Goal: Task Accomplishment & Management: Use online tool/utility

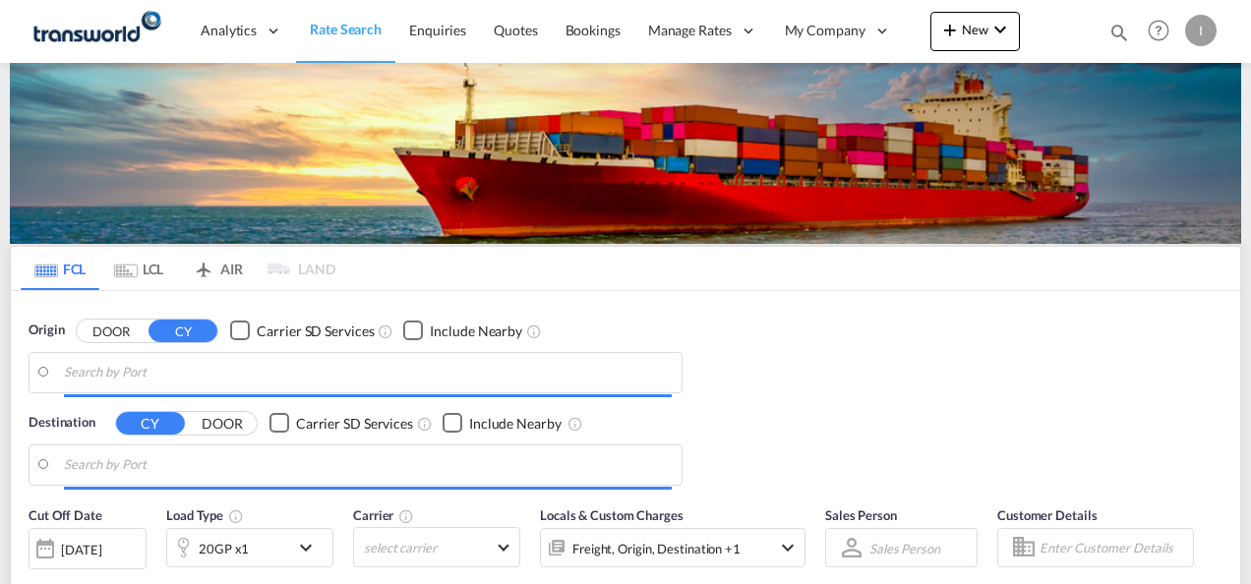
type input "Mundra, INMUN"
type input "[GEOGRAPHIC_DATA], [GEOGRAPHIC_DATA]"
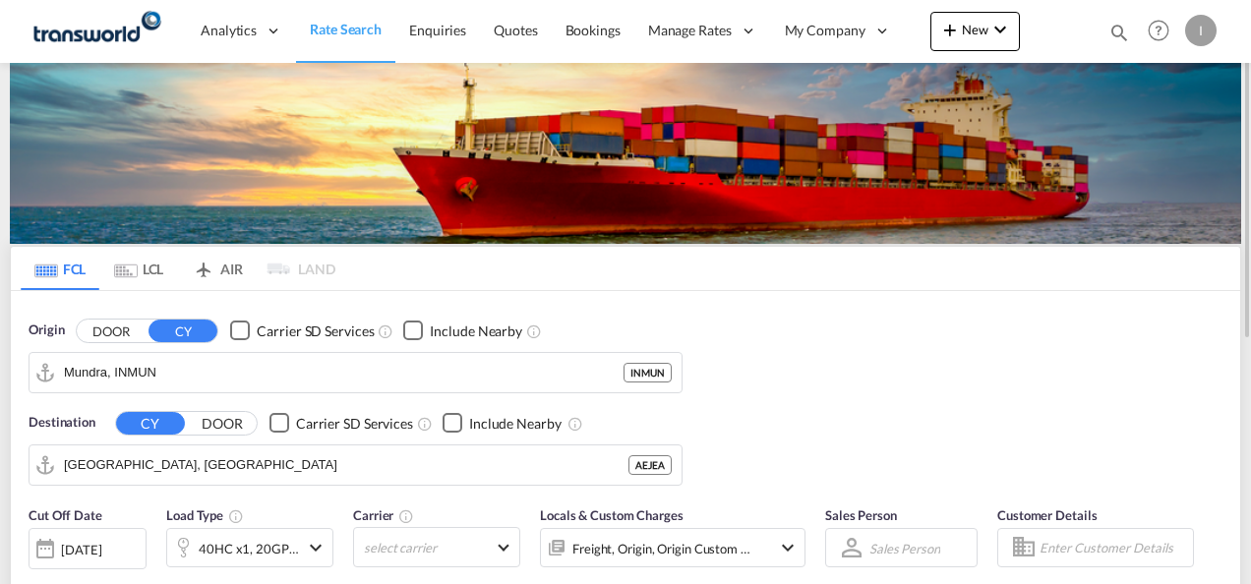
click at [1023, 450] on div "Origin DOOR CY Carrier SD Services Include Nearby [PERSON_NAME] INMUN Destinati…" at bounding box center [626, 393] width 1230 height 205
click at [986, 39] on button "New" at bounding box center [975, 31] width 90 height 39
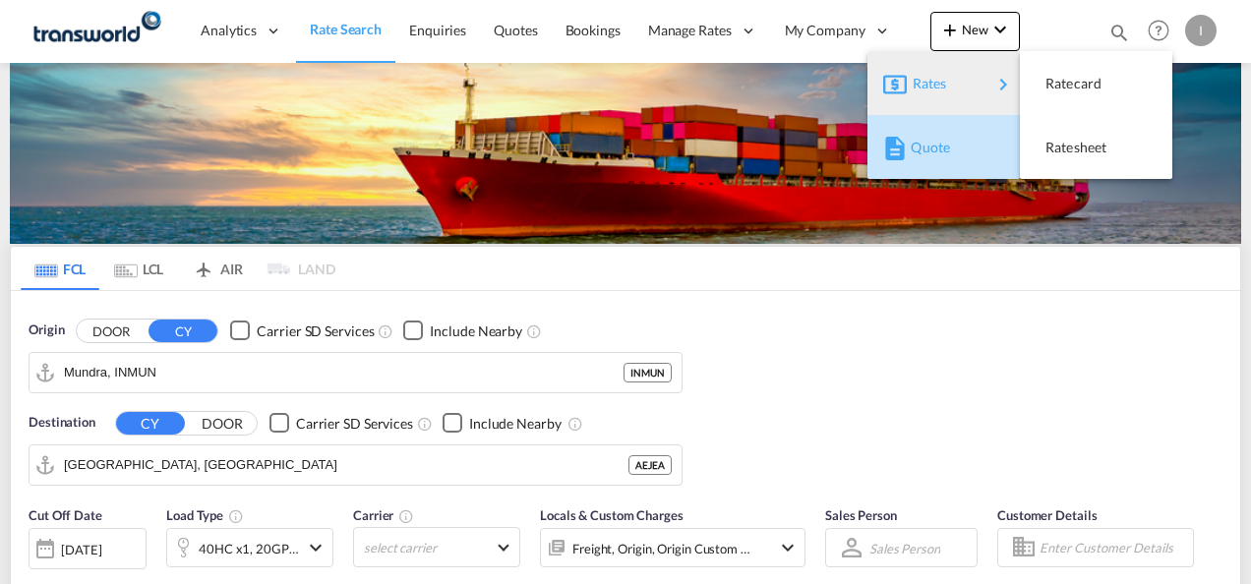
click at [918, 139] on span "Quote" at bounding box center [922, 147] width 22 height 39
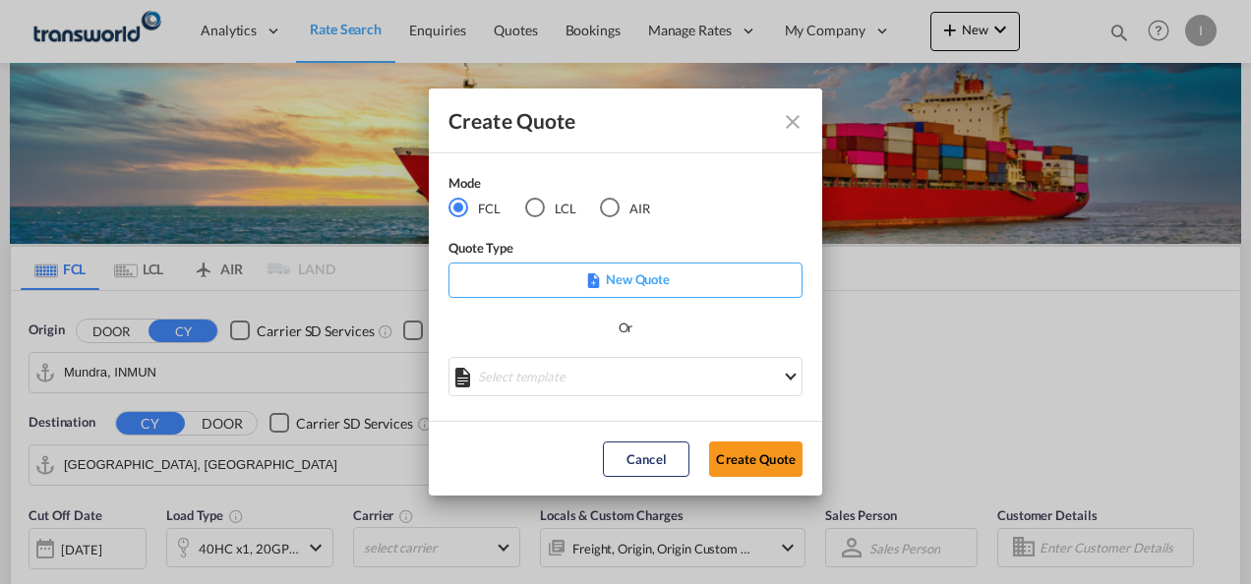
click at [622, 205] on md-radio-button "AIR" at bounding box center [625, 209] width 50 height 22
click at [746, 471] on button "Create Quote" at bounding box center [755, 459] width 93 height 35
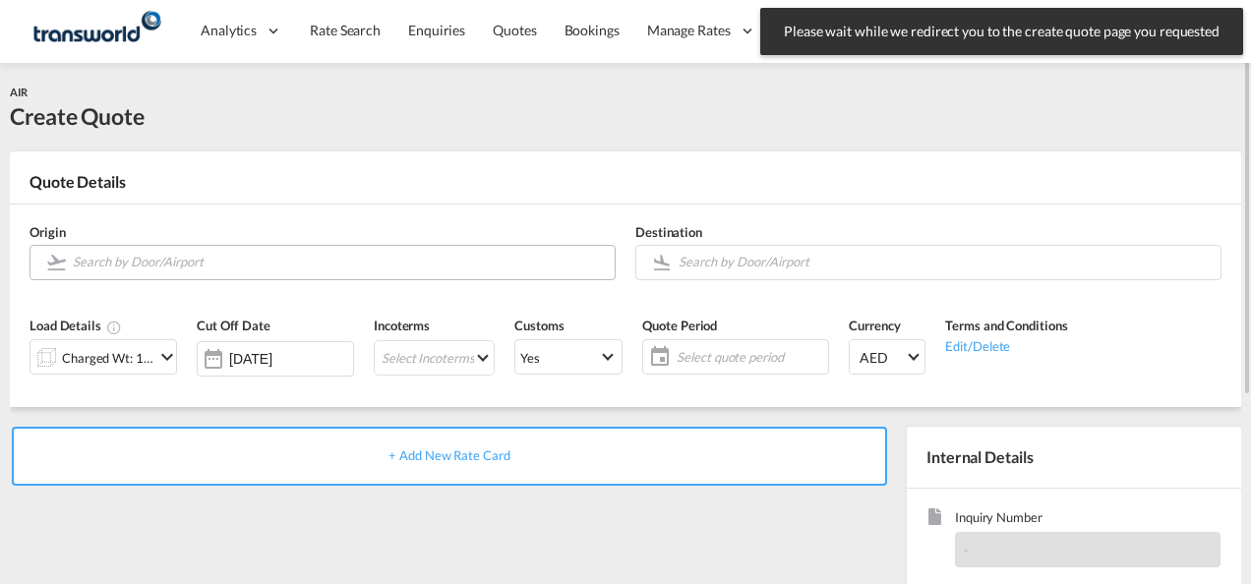
click at [226, 265] on input "Search by Door/Airport" at bounding box center [339, 262] width 532 height 34
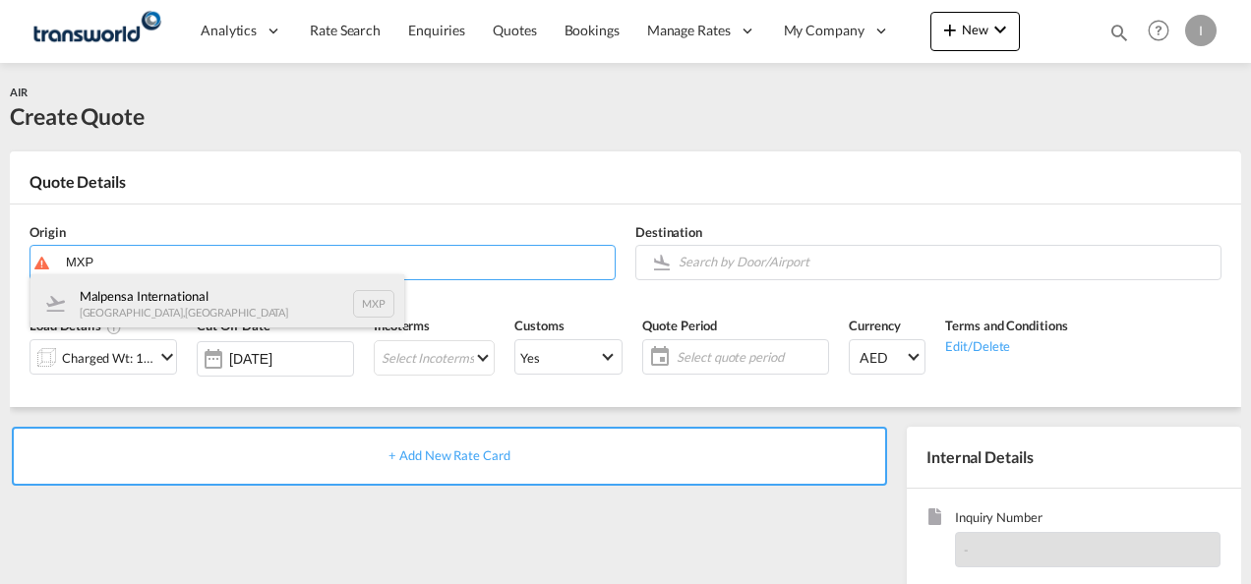
click at [153, 305] on div "Malpensa International [GEOGRAPHIC_DATA] , [GEOGRAPHIC_DATA] MXP" at bounding box center [217, 303] width 374 height 59
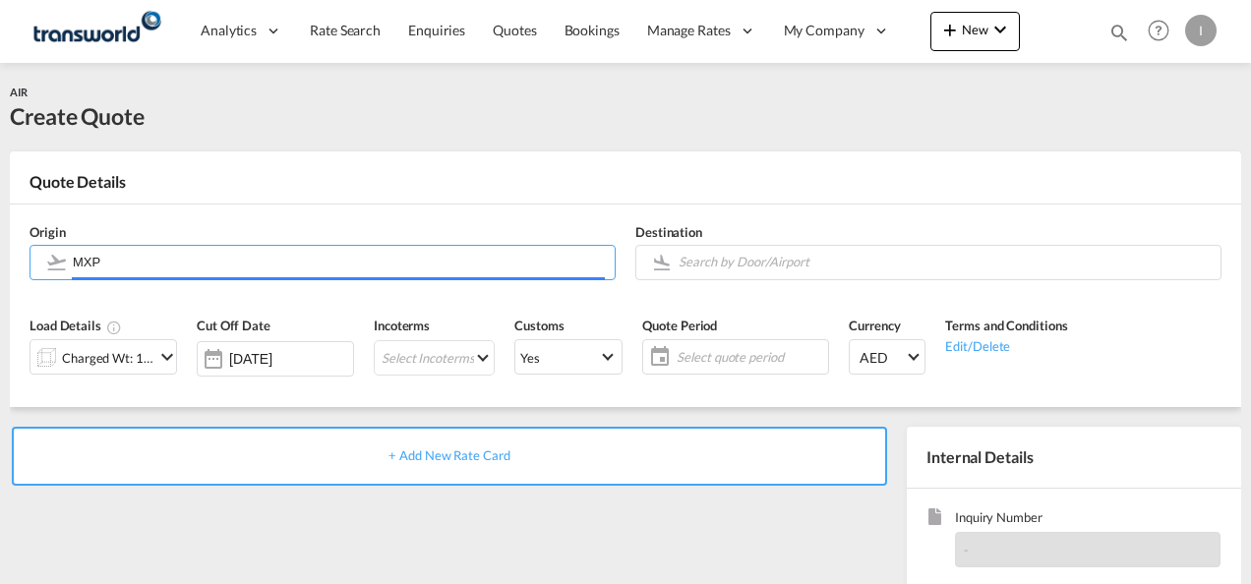
type input "Malpensa International, [GEOGRAPHIC_DATA], MXP"
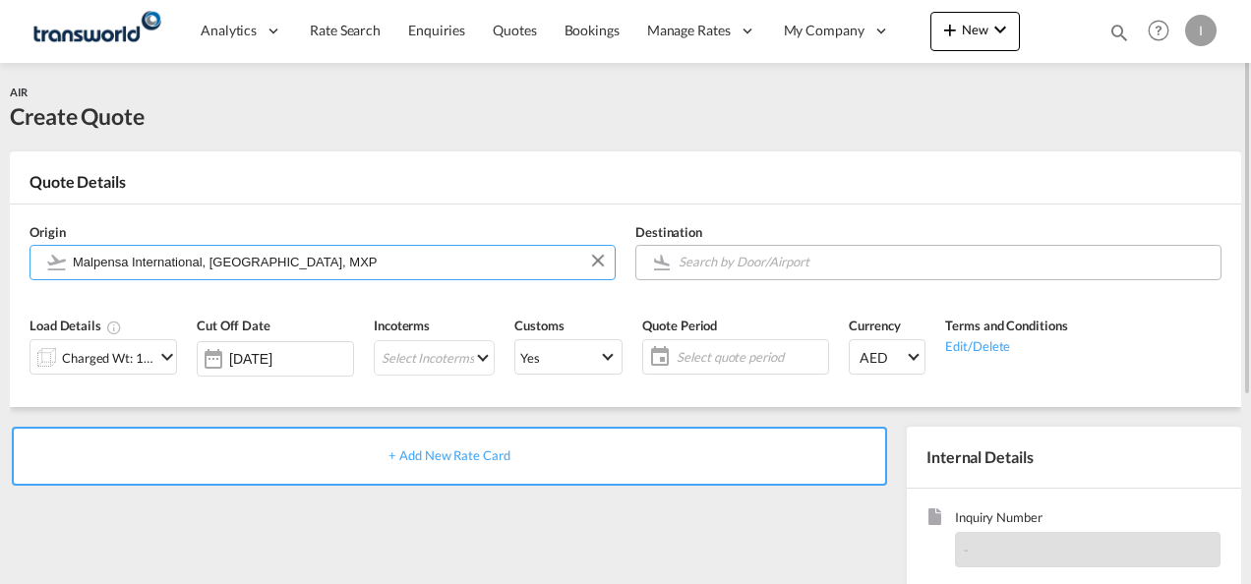
click at [779, 278] on md-autocomplete at bounding box center [944, 262] width 533 height 35
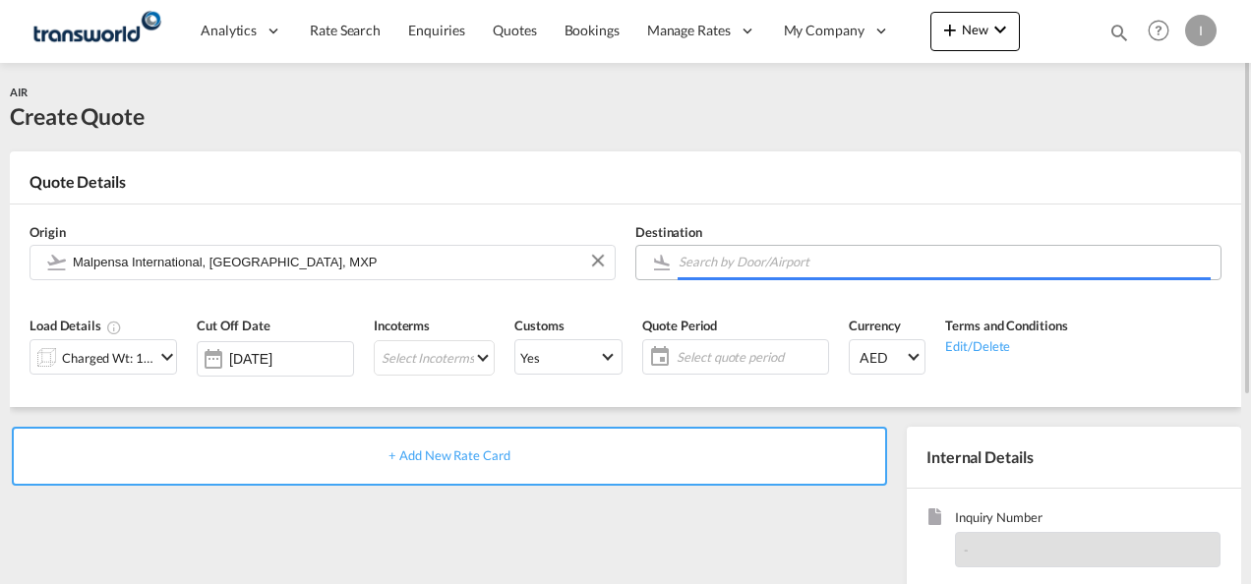
click at [773, 266] on input "Search by Door/Airport" at bounding box center [945, 262] width 532 height 34
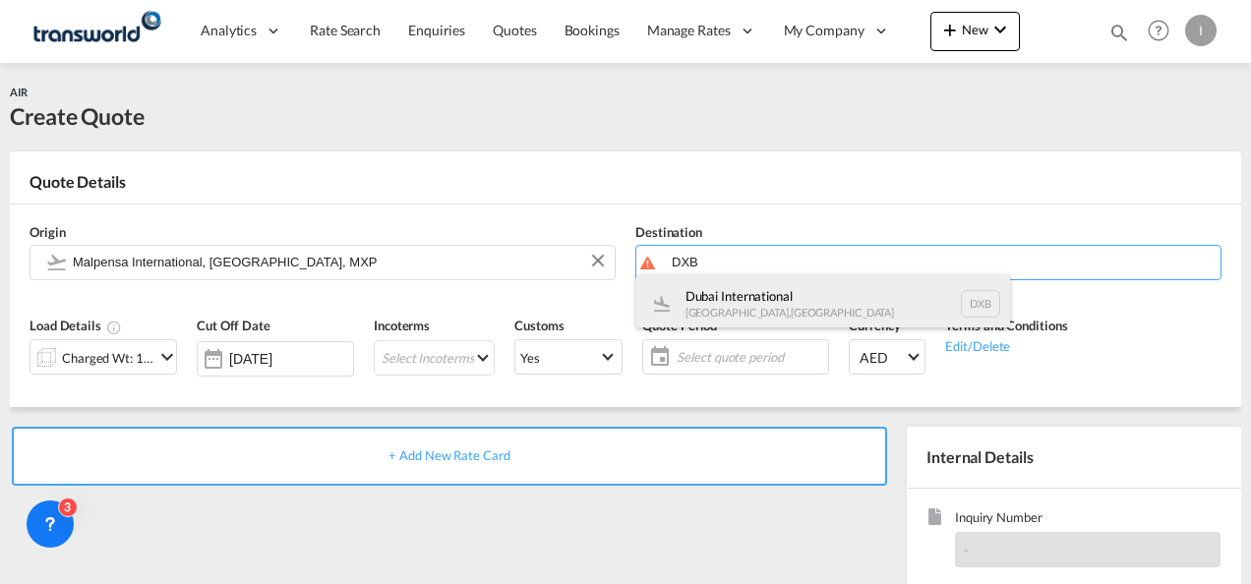
click at [711, 309] on div "Dubai International [GEOGRAPHIC_DATA] , [GEOGRAPHIC_DATA] DXB" at bounding box center [823, 303] width 374 height 59
type input "Dubai International, [GEOGRAPHIC_DATA], DXB"
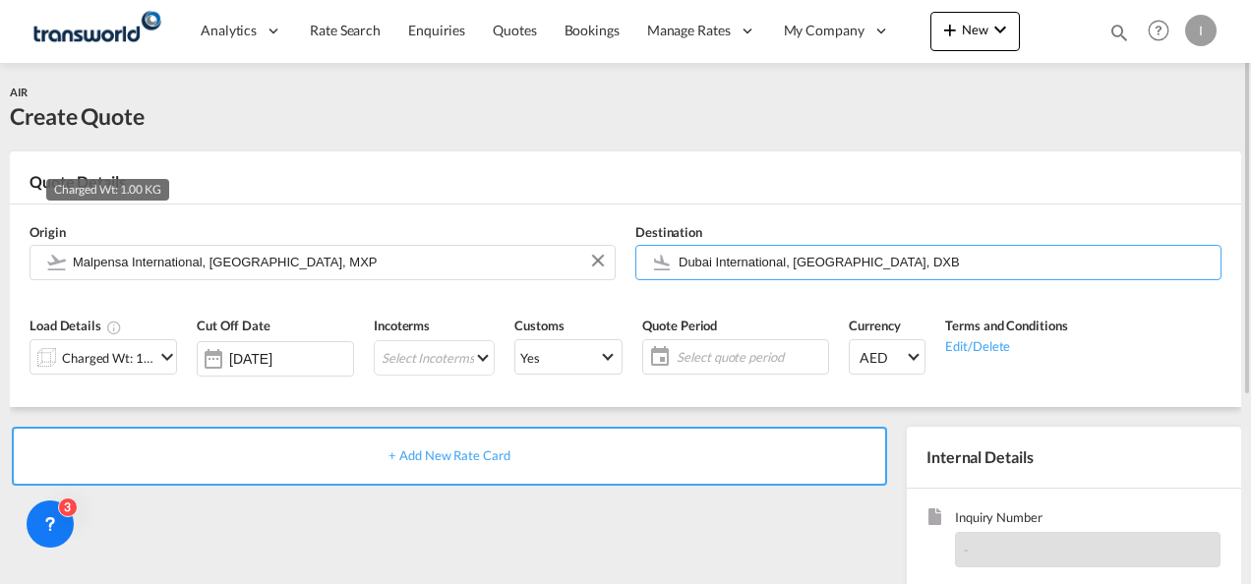
click at [132, 367] on div "Charged Wt: 1.00 KG" at bounding box center [108, 358] width 92 height 28
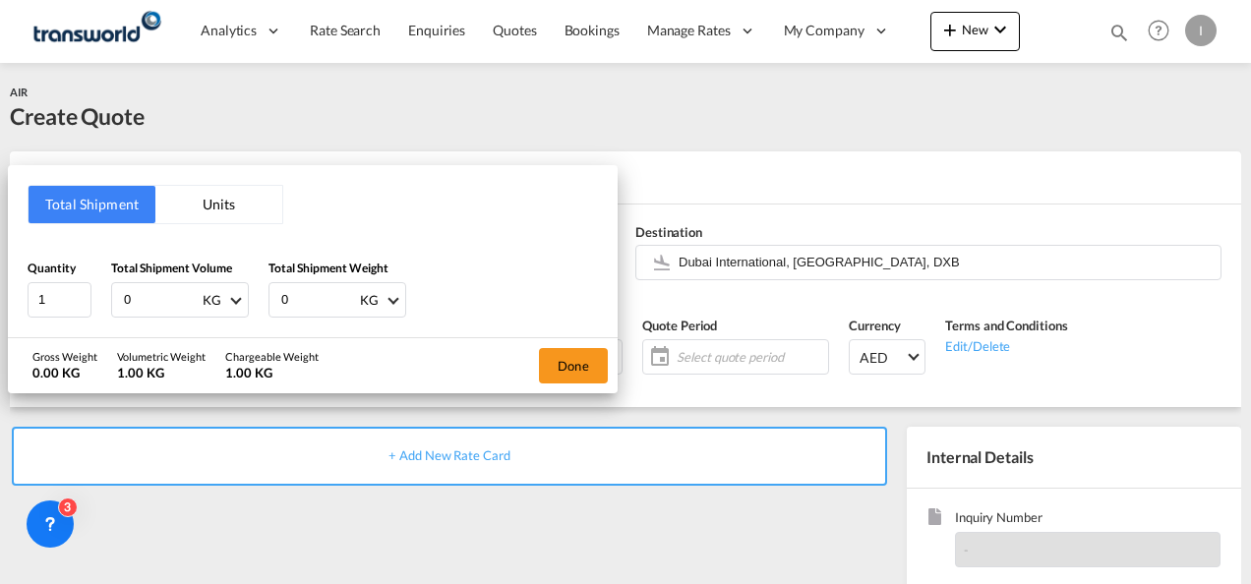
drag, startPoint x: 148, startPoint y: 301, endPoint x: 102, endPoint y: 305, distance: 45.4
click at [102, 305] on div "Quantity 1 Total Shipment Volume 0 KG CBM CFT KG LB Total Shipment Weight 0 KG …" at bounding box center [313, 288] width 570 height 59
type input "440"
click at [541, 363] on button "Done" at bounding box center [573, 365] width 69 height 35
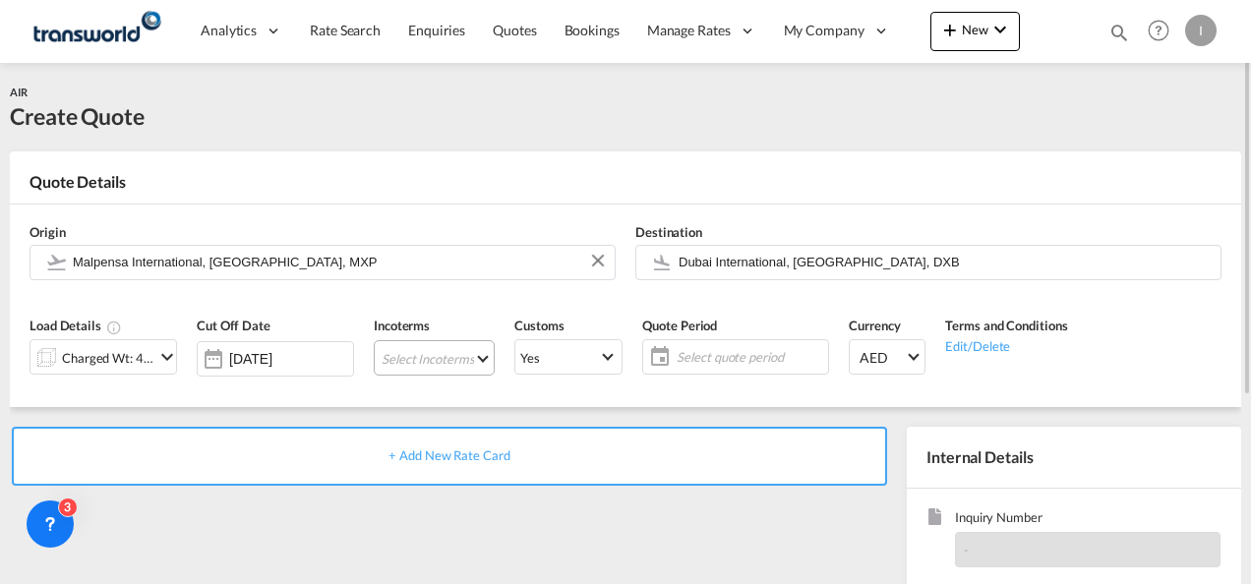
click at [440, 354] on md-select "Select Incoterms CIP - import Carriage and Insurance Paid to DAP - import Deliv…" at bounding box center [434, 357] width 121 height 35
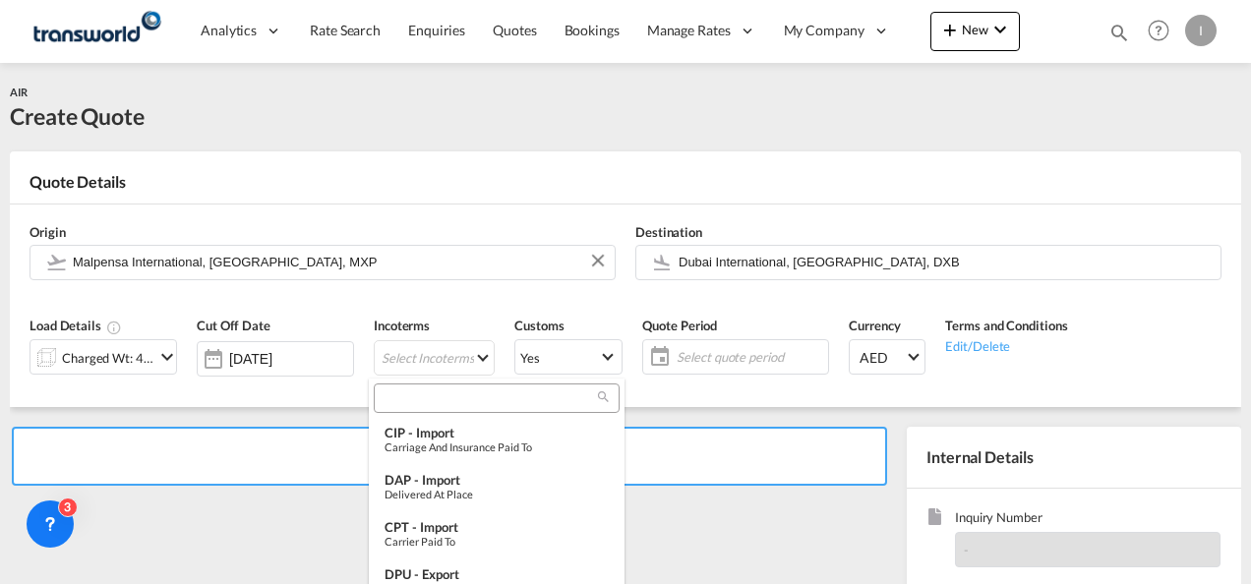
click at [405, 392] on input "search" at bounding box center [489, 399] width 218 height 18
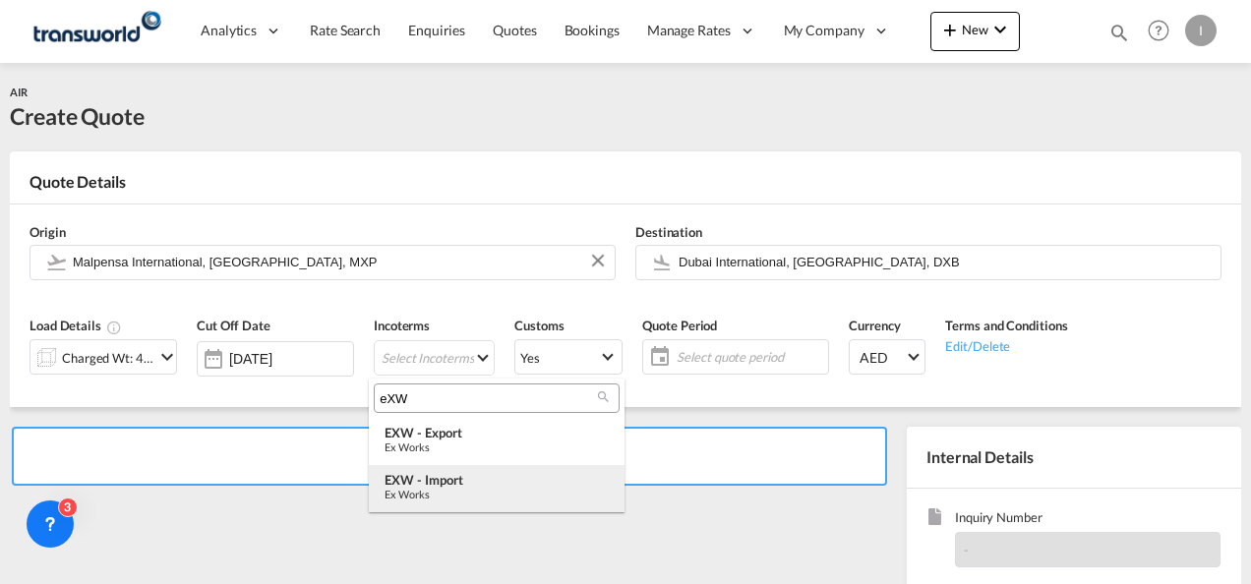
type input "eXW"
click at [441, 480] on div "EXW - import" at bounding box center [497, 480] width 224 height 16
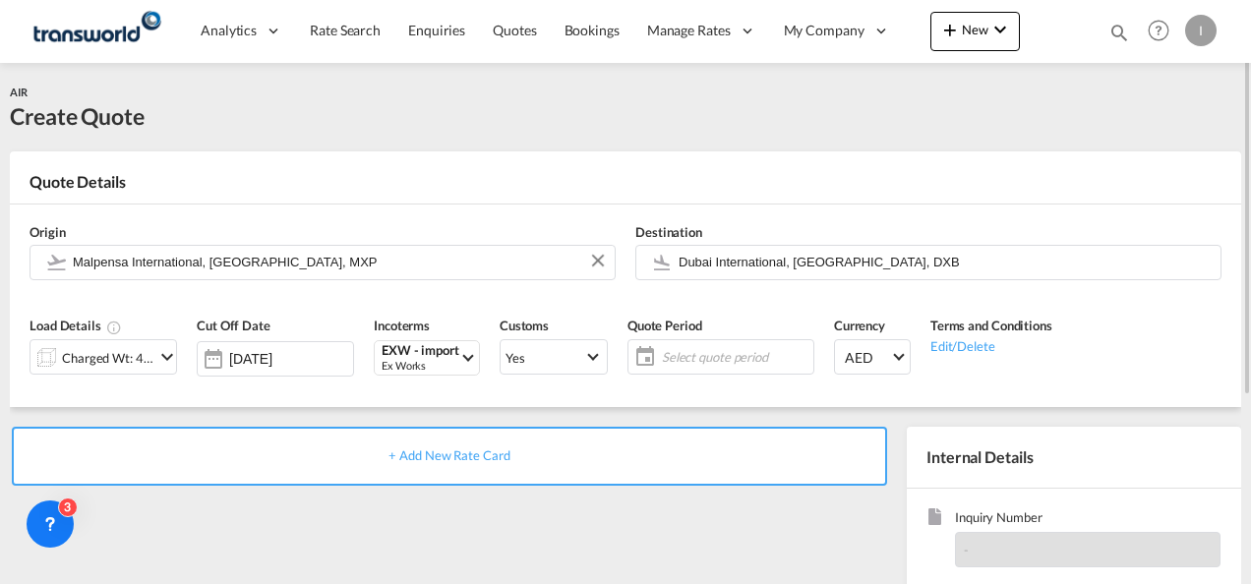
click at [721, 356] on span "Select quote period" at bounding box center [735, 357] width 147 height 18
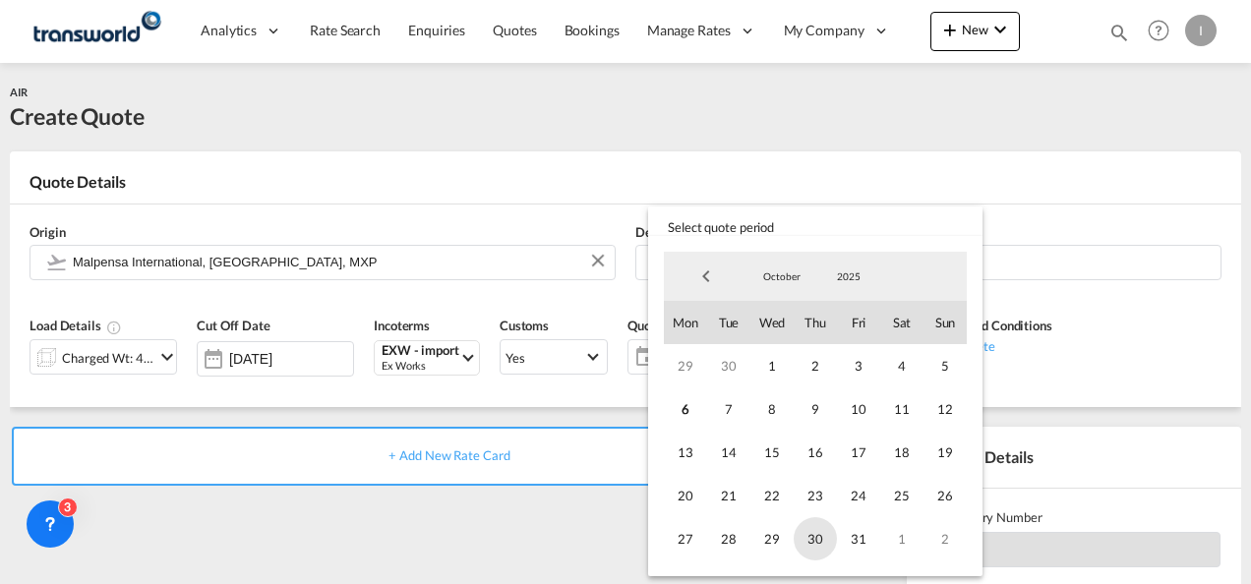
click at [848, 545] on span "31" at bounding box center [858, 538] width 43 height 43
click at [580, 545] on md-backdrop at bounding box center [625, 292] width 1251 height 584
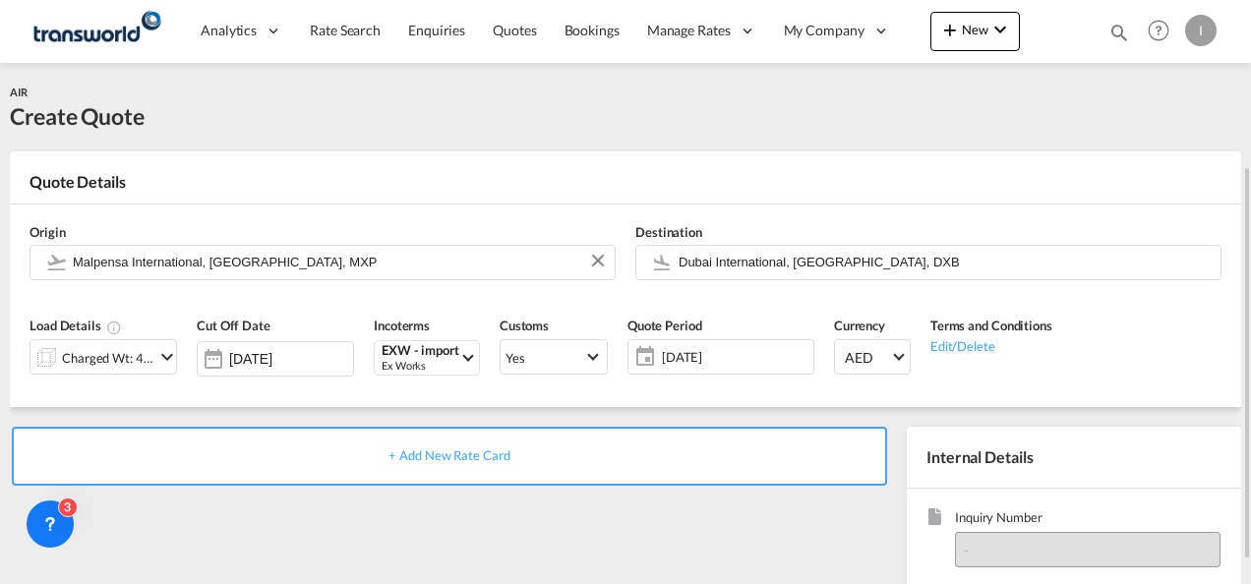
scroll to position [197, 0]
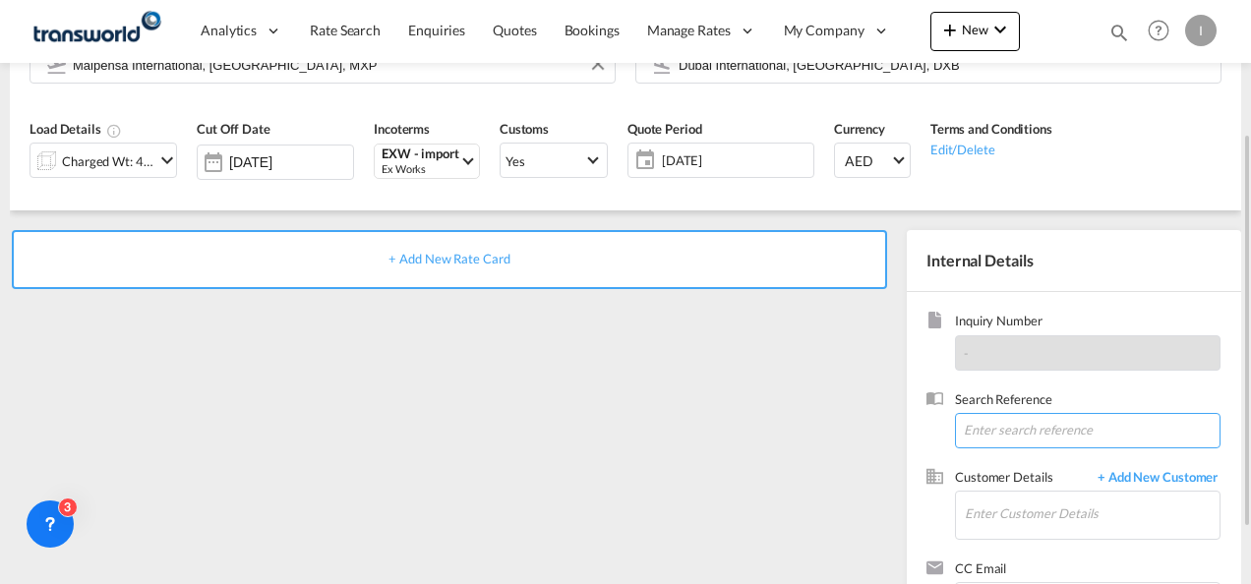
click at [986, 419] on input at bounding box center [1088, 430] width 266 height 35
paste input "TWI 21998"
type input "TWI 21998"
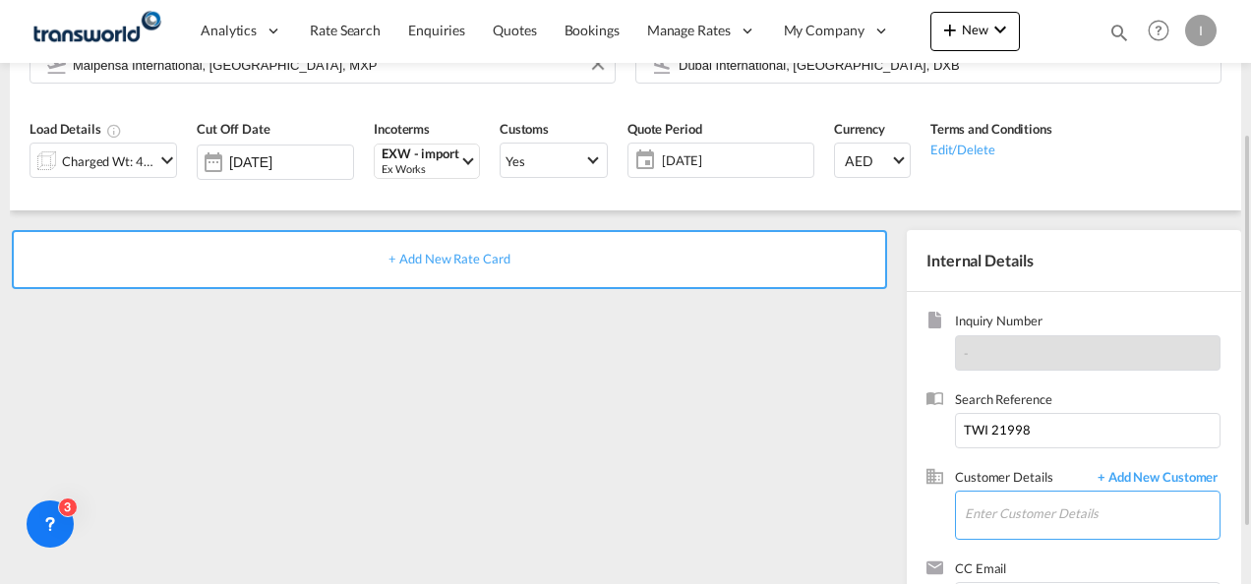
click at [1007, 514] on input "Enter Customer Details" at bounding box center [1092, 514] width 255 height 44
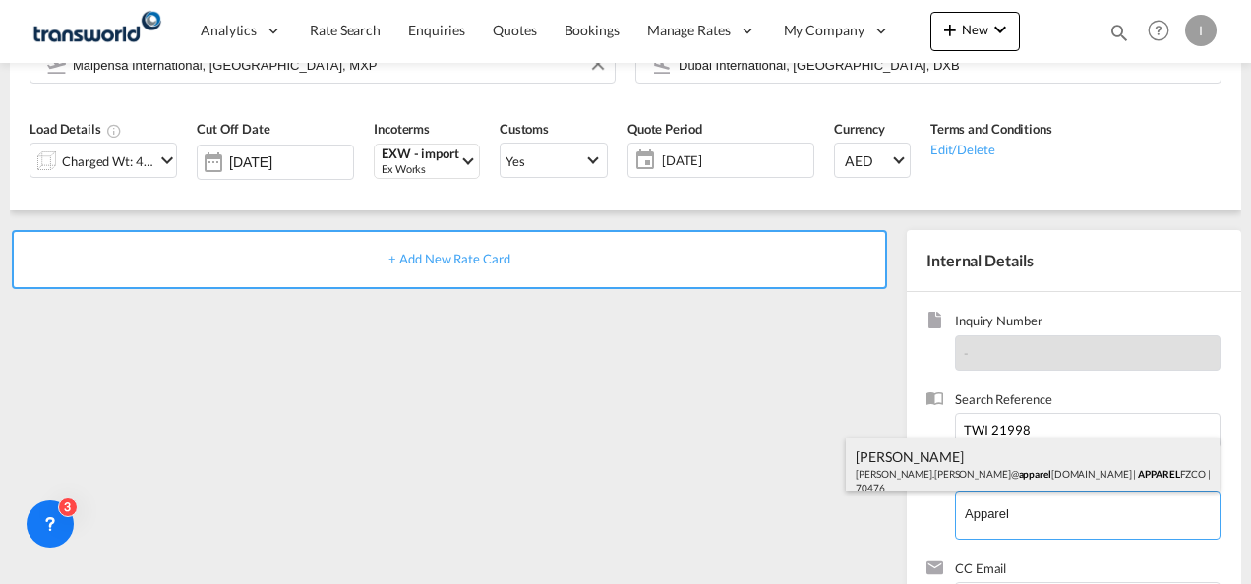
click at [993, 462] on div "[PERSON_NAME] [PERSON_NAME].[PERSON_NAME]@ apparel [DOMAIN_NAME] | APPAREL FZCO…" at bounding box center [1033, 471] width 374 height 67
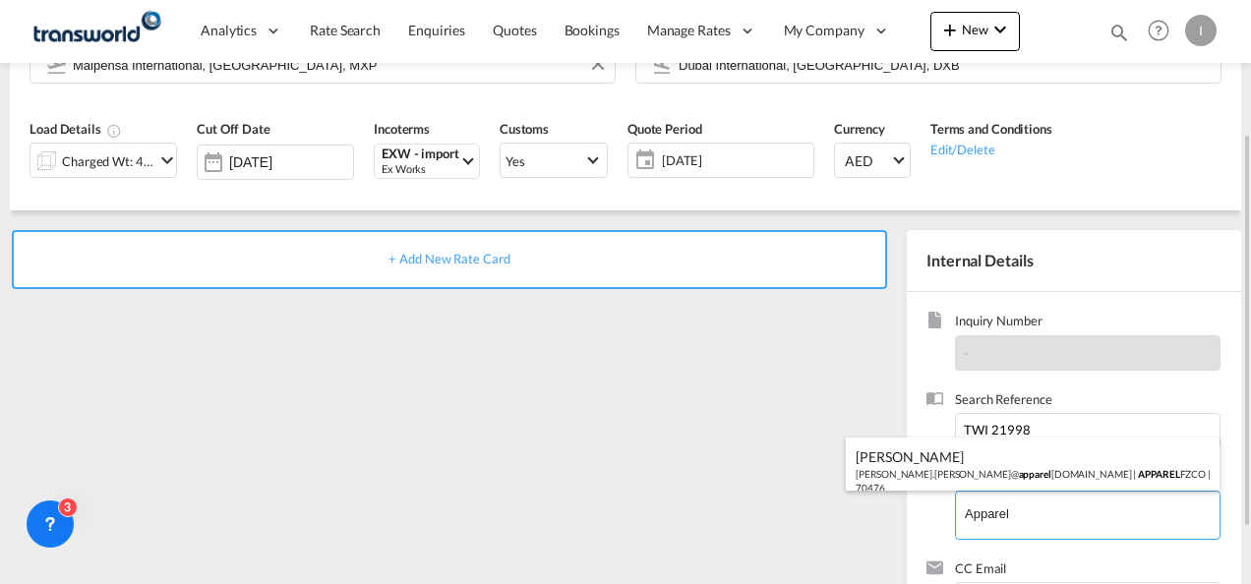
type input "APPAREL FZCO, [PERSON_NAME], [PERSON_NAME][EMAIL_ADDRESS][PERSON_NAME][DOMAIN_N…"
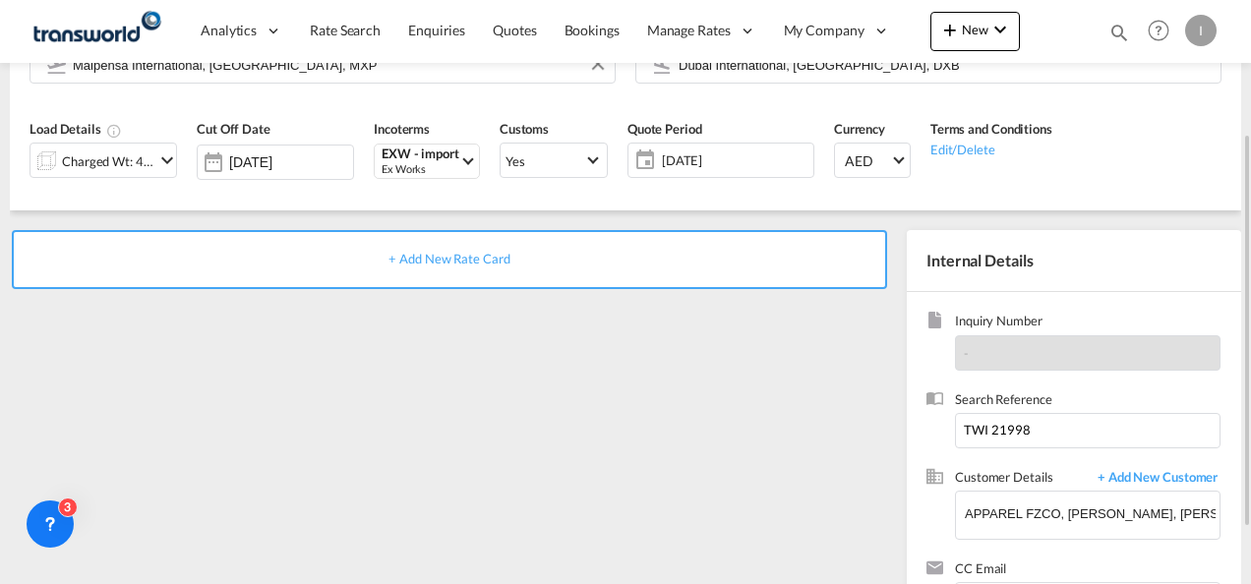
click at [444, 264] on span "+ Add New Rate Card" at bounding box center [449, 259] width 121 height 16
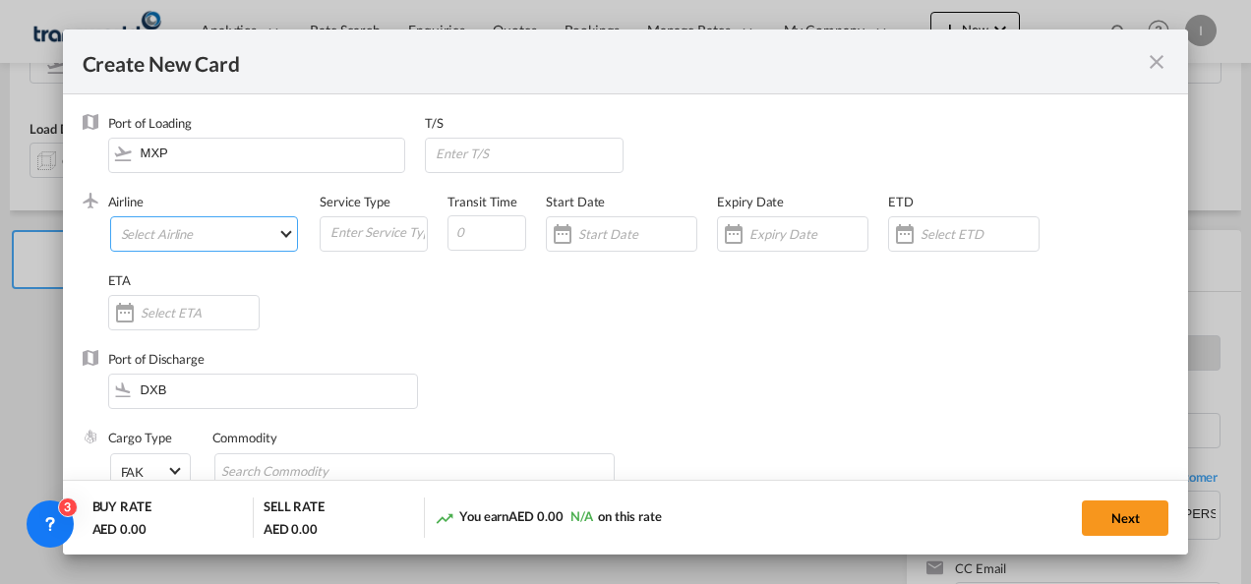
click at [169, 240] on md-select "Select Airline AIR EXPRESS S.A. (1166- / -) CMA CGM Air Cargo (1140-2C / -) DDW…" at bounding box center [204, 233] width 189 height 35
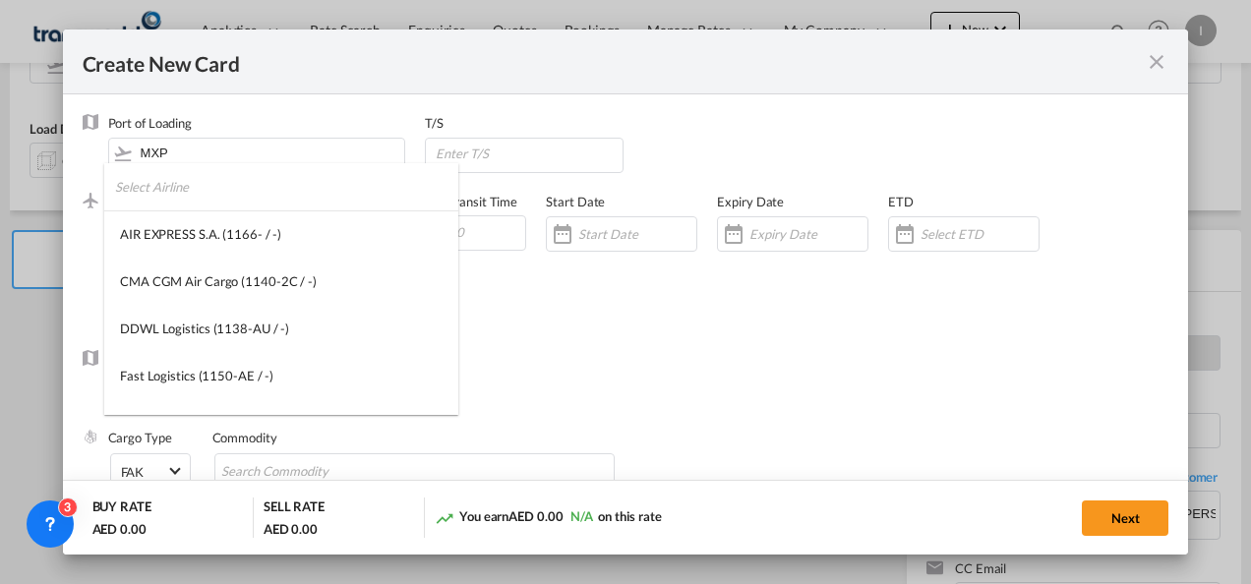
click at [165, 197] on input "search" at bounding box center [286, 186] width 343 height 47
type input "A"
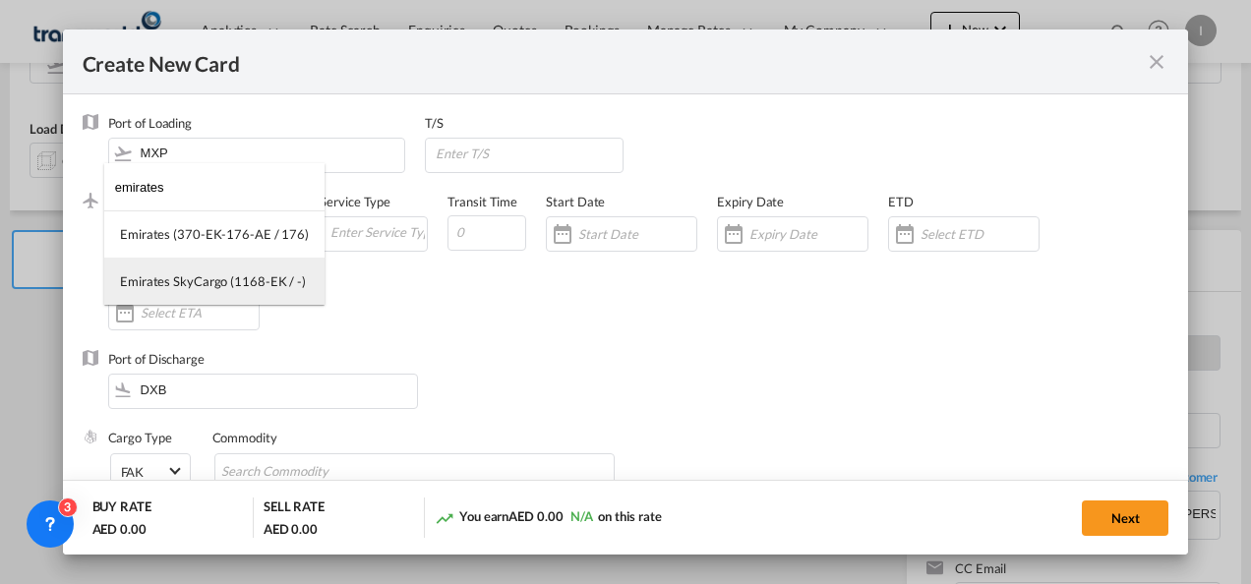
type input "emirates"
click at [169, 289] on div "Emirates SkyCargo (1168-EK / -)" at bounding box center [213, 281] width 186 height 18
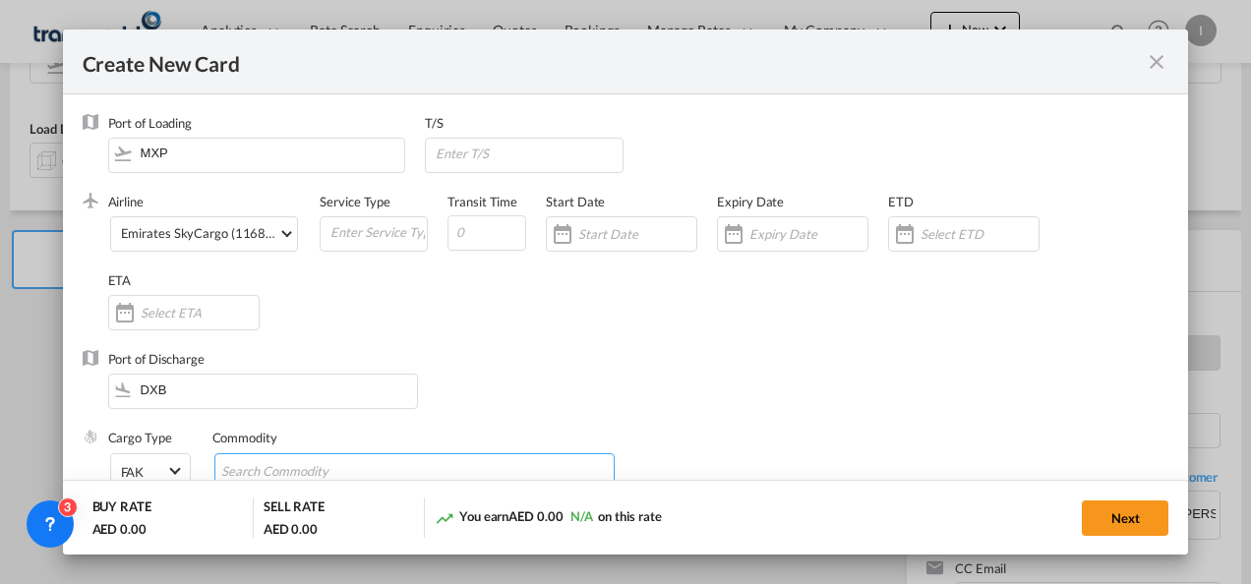
click at [256, 464] on input "Search Commodity" at bounding box center [311, 471] width 180 height 31
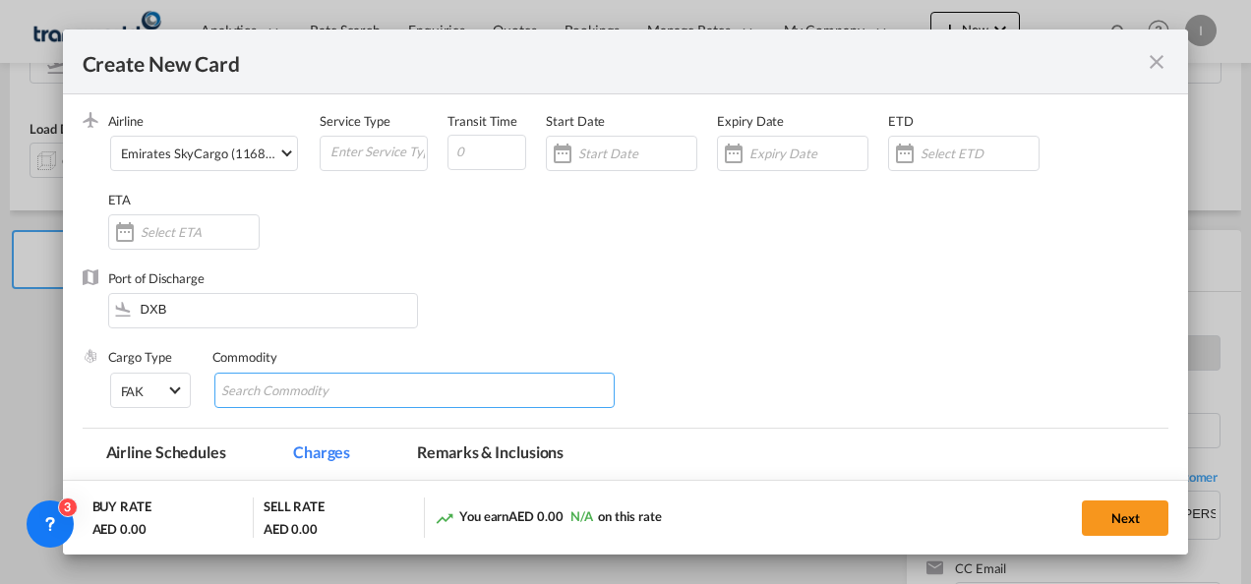
scroll to position [98, 0]
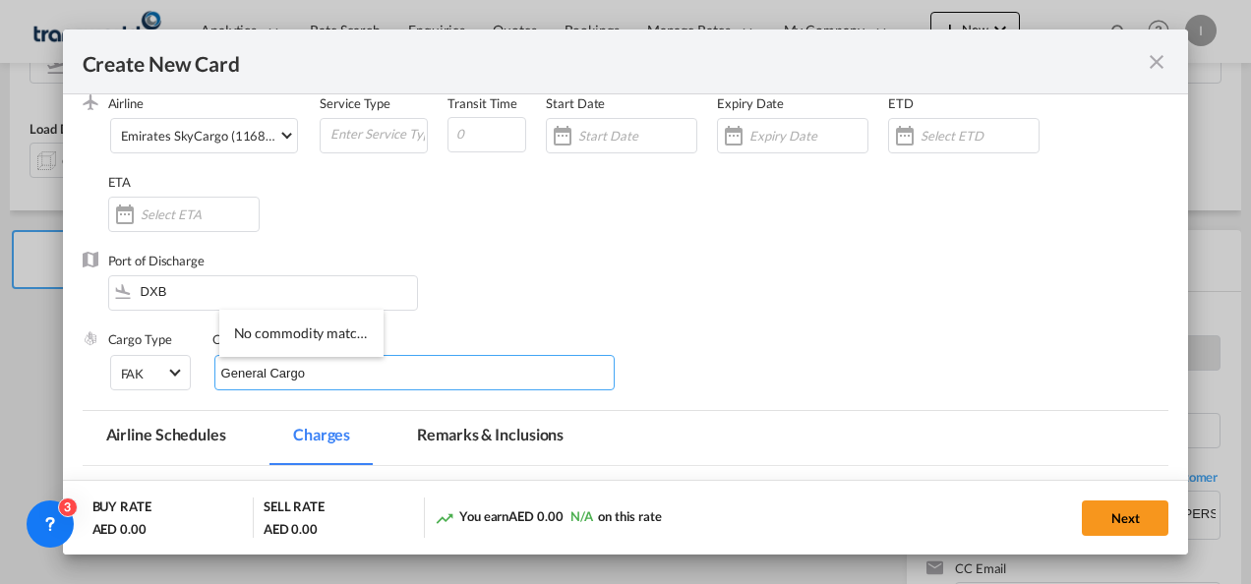
type input "General Cargo"
click at [599, 260] on div "Port of Discharge DXB" at bounding box center [626, 291] width 1087 height 79
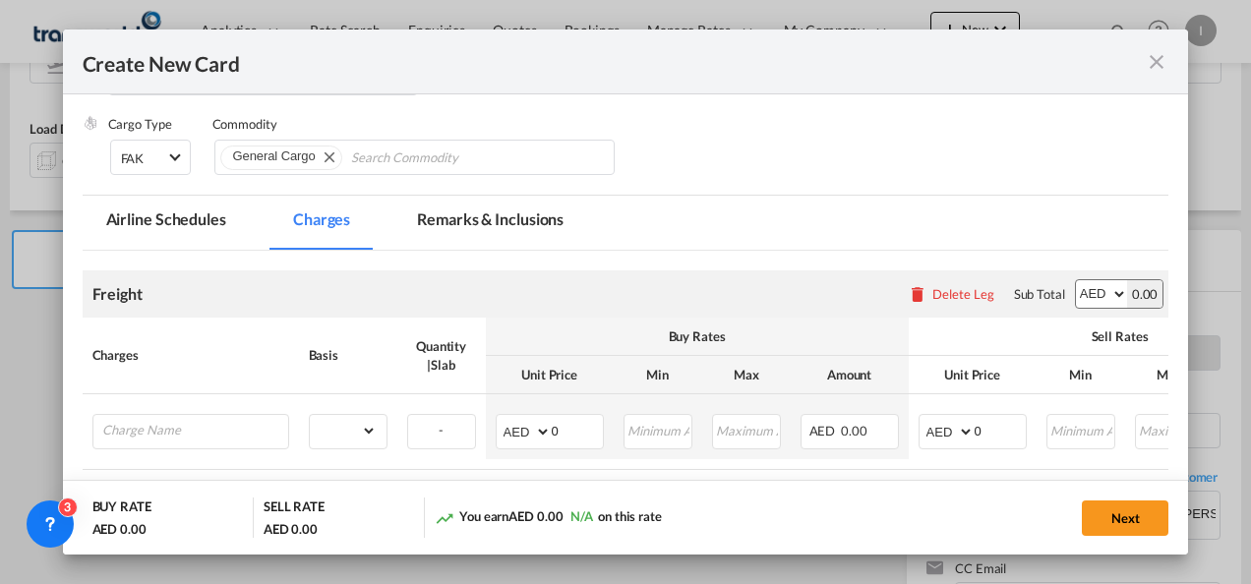
scroll to position [466, 0]
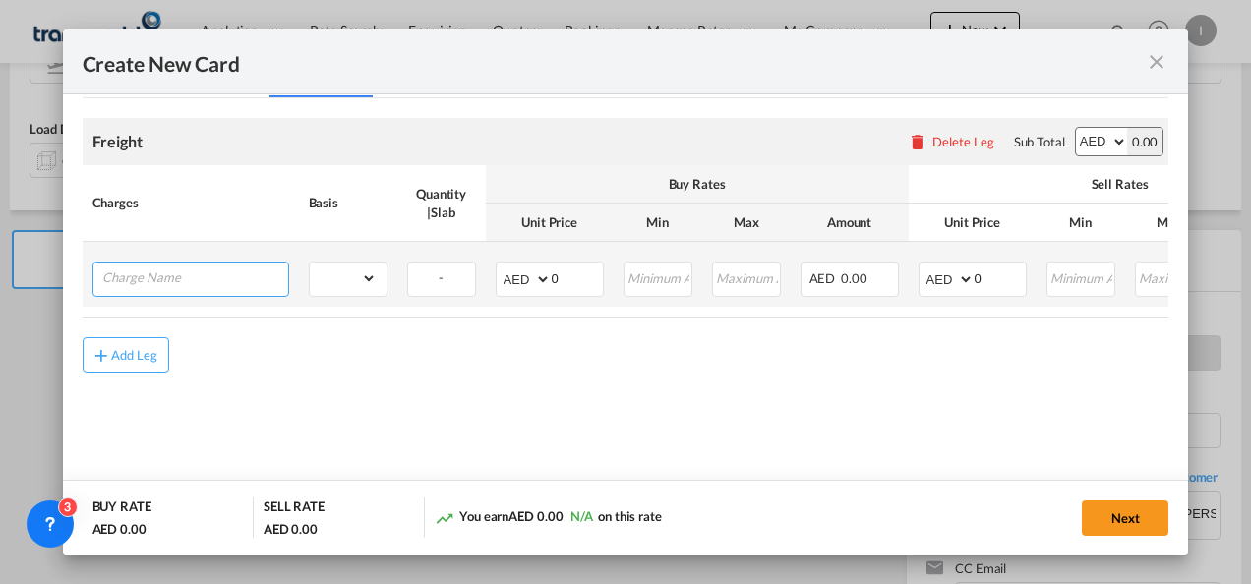
click at [132, 277] on input "Charge Name" at bounding box center [195, 278] width 186 height 30
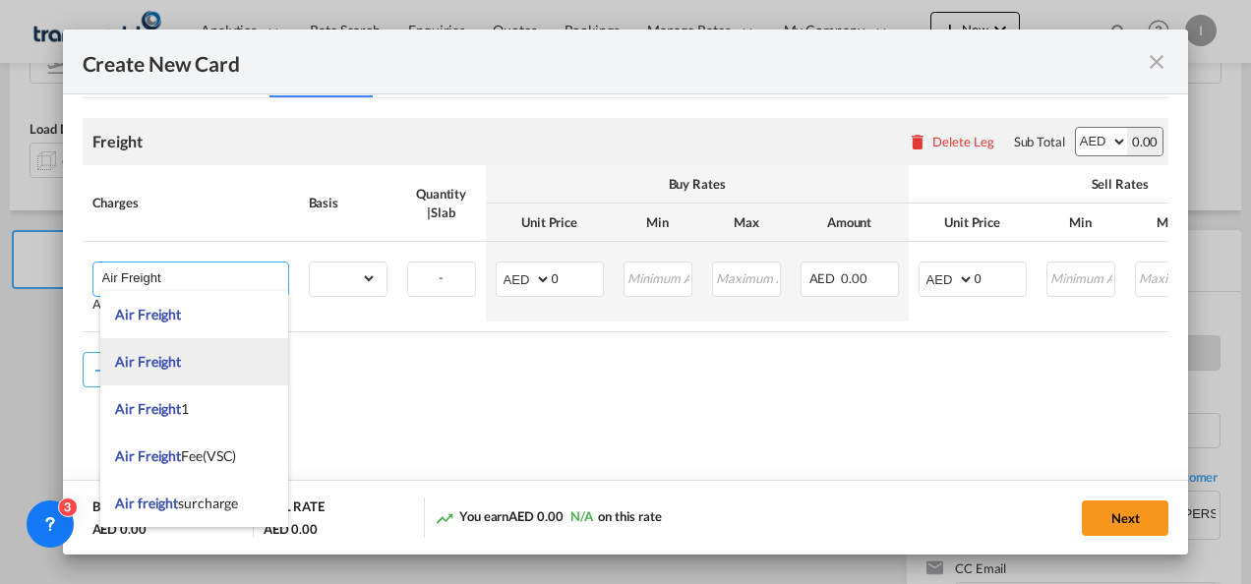
type input "Air Freight"
click at [173, 363] on span "Air Freight" at bounding box center [148, 361] width 66 height 17
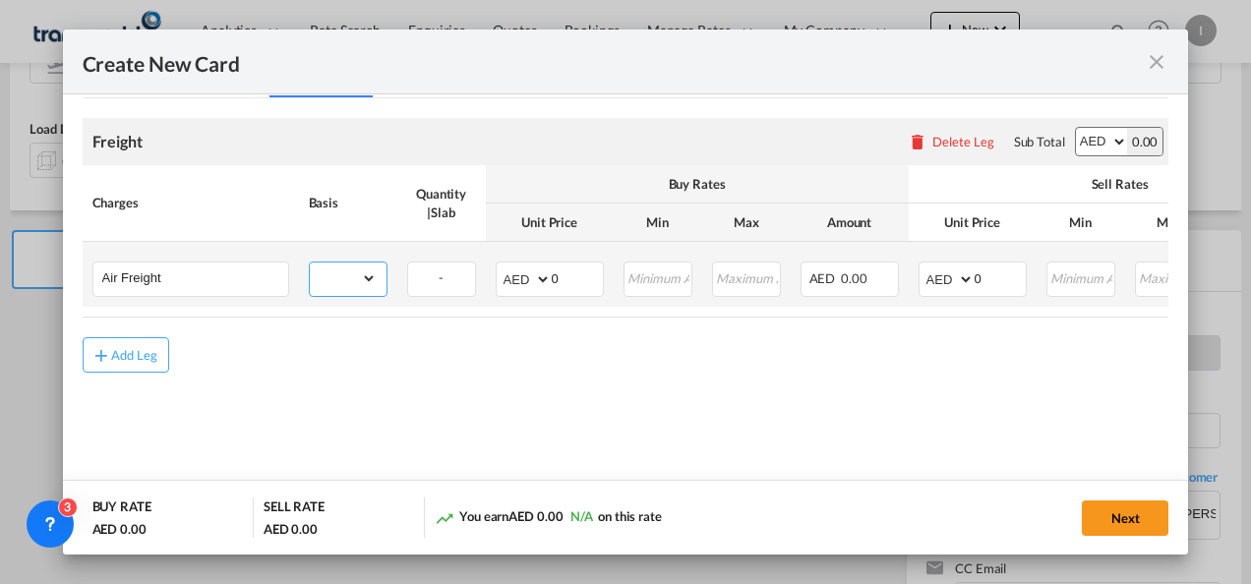
click at [350, 269] on select "gross_weight volumetric_weight per_shipment per_bl per_km % on air freight per_…" at bounding box center [343, 278] width 67 height 31
select select "chargeable_weight"
click at [310, 263] on select "gross_weight volumetric_weight per_shipment per_bl per_km % on air freight per_…" at bounding box center [343, 278] width 67 height 31
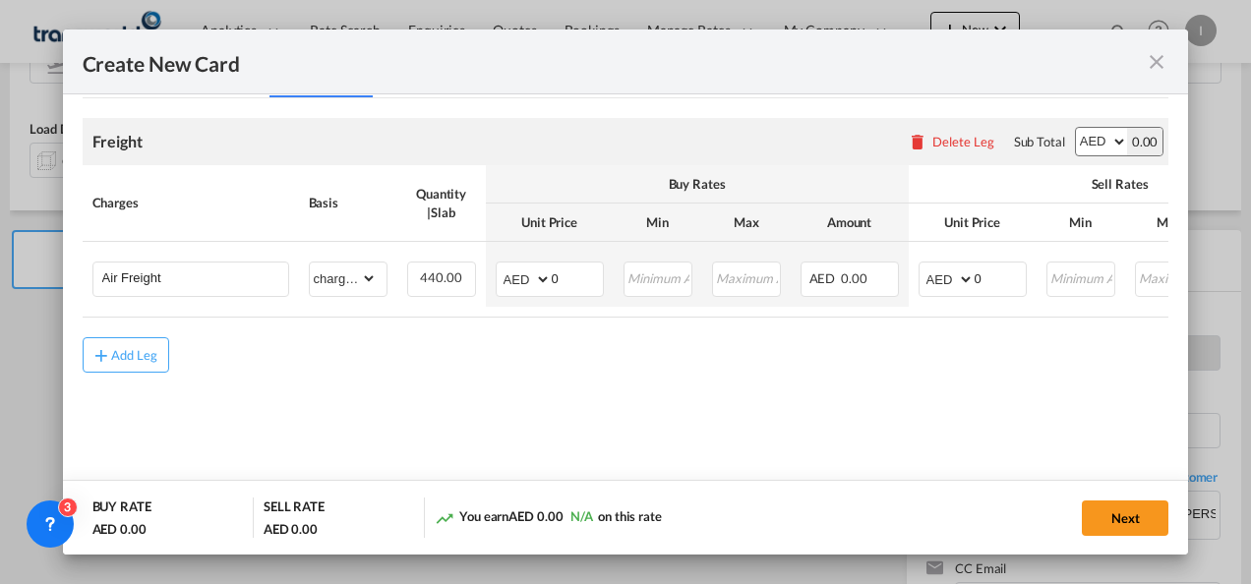
click at [713, 482] on md-dialog-actions "BUY RATE AED 0.00 SELL RATE AED 0.00 You earn AED 0.00 N/A on this rate Next" at bounding box center [626, 517] width 1126 height 75
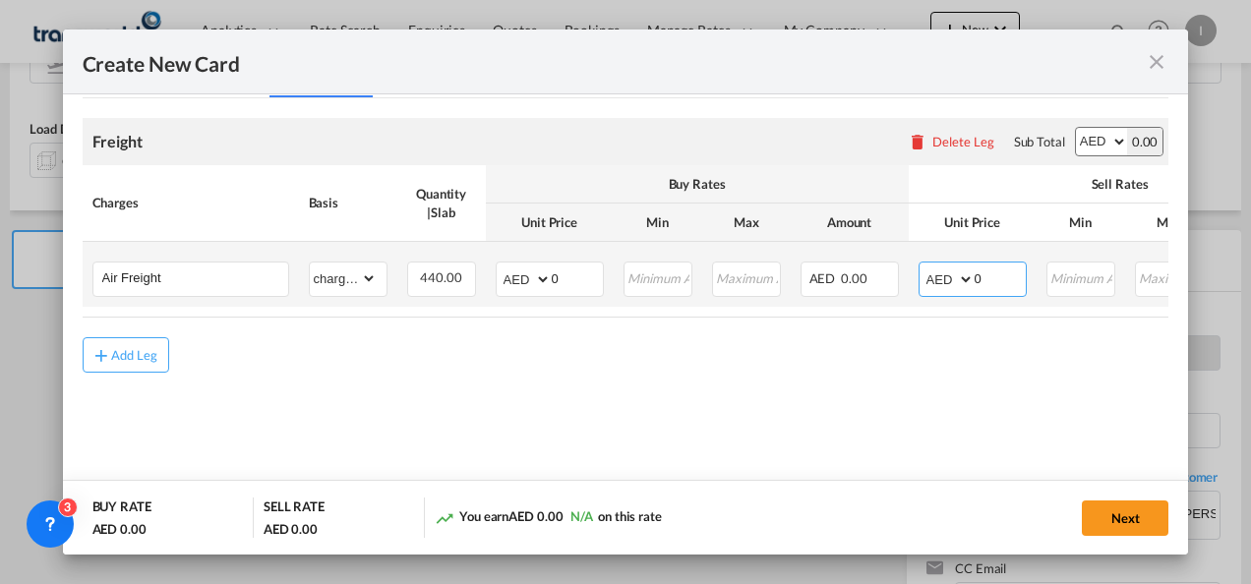
click at [936, 284] on select "AED AFN ALL AMD ANG AOA ARS AUD AWG AZN BAM BBD BDT BGN BHD BIF BMD BND [PERSON…" at bounding box center [948, 280] width 51 height 28
select select "string:EUR"
click at [923, 266] on select "AED AFN ALL AMD ANG AOA ARS AUD AWG AZN BAM BBD BDT BGN BHD BIF BMD BND [PERSON…" at bounding box center [948, 280] width 51 height 28
click at [977, 274] on input "0" at bounding box center [1000, 278] width 51 height 30
type input "1.60"
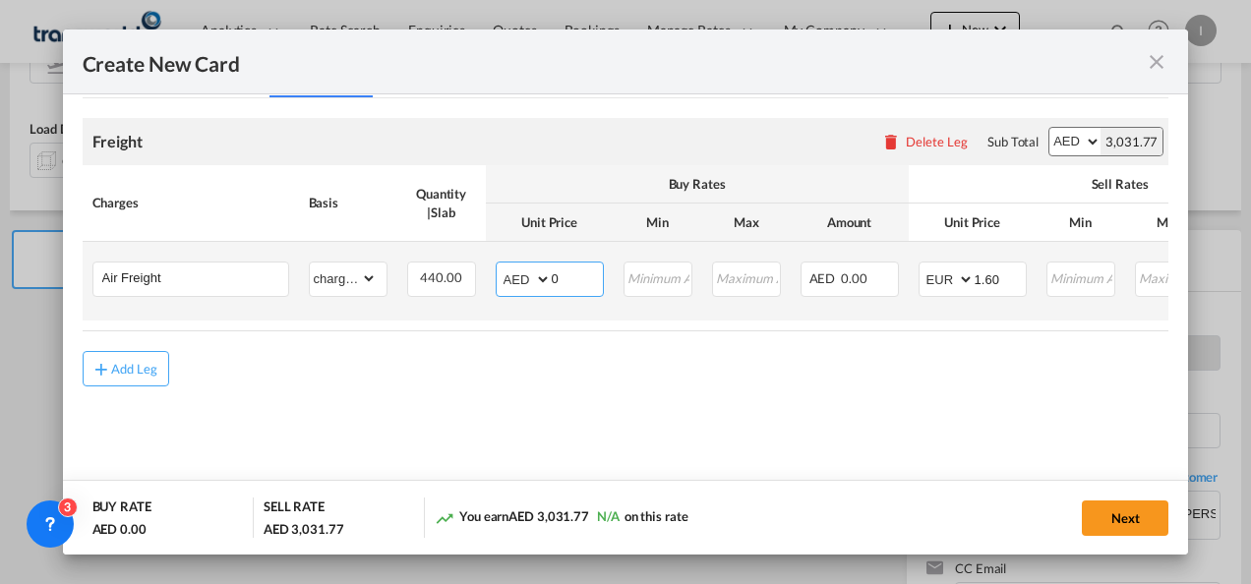
click at [514, 281] on select "AED AFN ALL AMD ANG AOA ARS AUD AWG AZN BAM BBD BDT BGN BHD BIF BMD BND [PERSON…" at bounding box center [525, 280] width 51 height 28
select select "string:EUR"
click at [500, 266] on select "AED AFN ALL AMD ANG AOA ARS AUD AWG AZN BAM BBD BDT BGN BHD BIF BMD BND [PERSON…" at bounding box center [525, 280] width 51 height 28
click at [552, 279] on input "0" at bounding box center [577, 278] width 51 height 30
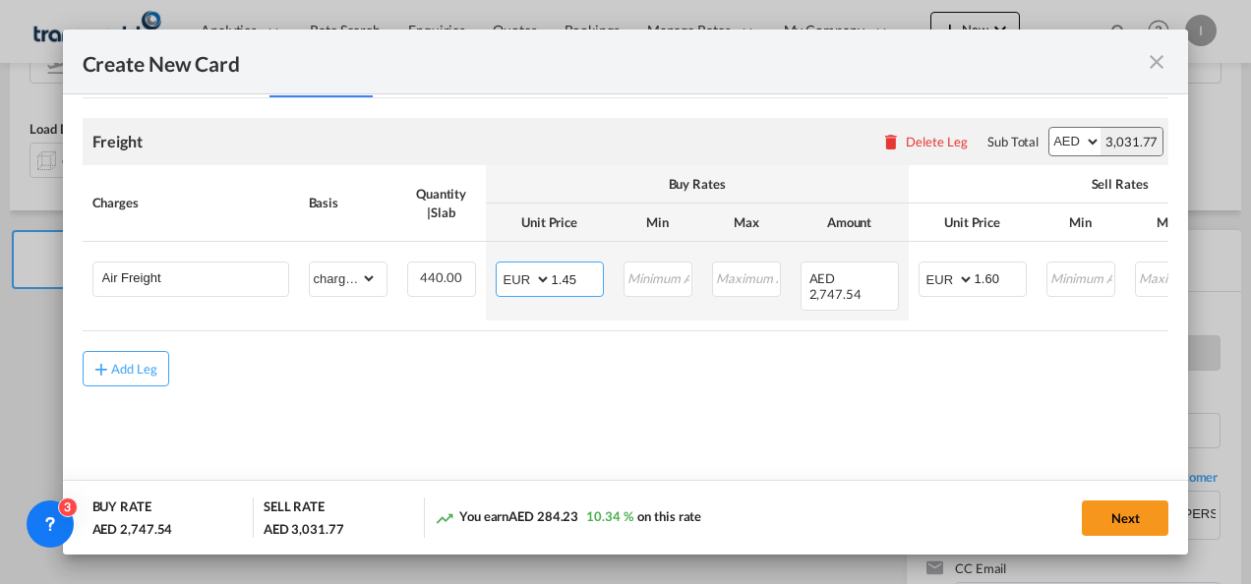
type input "1.45"
click at [695, 459] on div "Freight Please enter leg name Leg Name Already Exists Delete Leg Sub Total AED …" at bounding box center [626, 285] width 1087 height 375
click at [1119, 520] on button "Next" at bounding box center [1125, 518] width 87 height 35
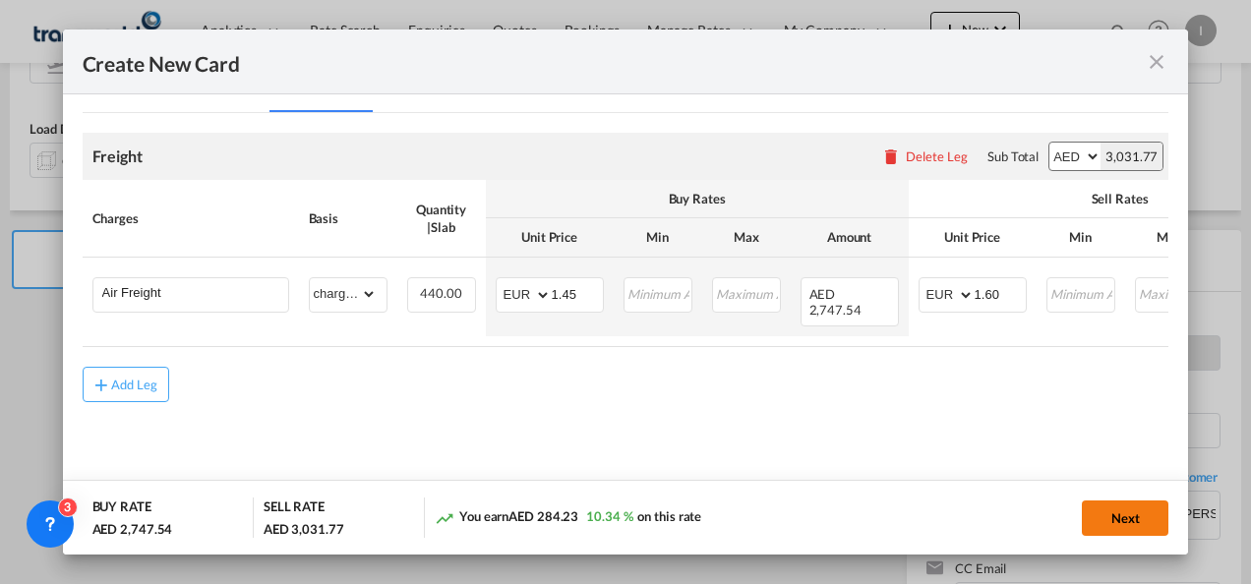
scroll to position [0, 0]
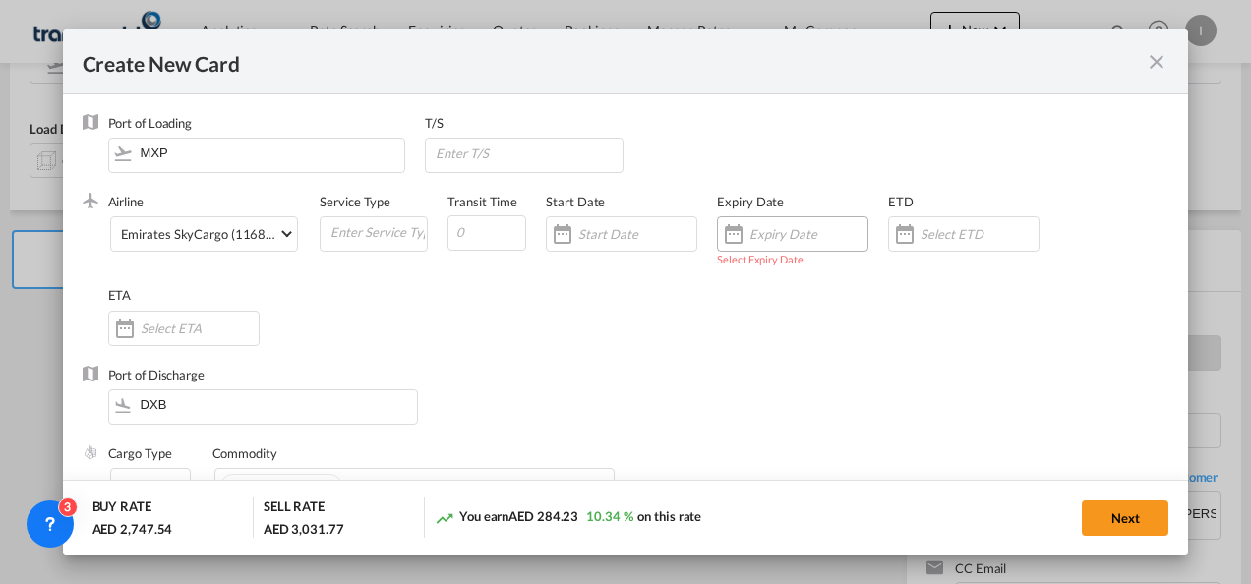
click at [742, 244] on div "Create New CardPort ..." at bounding box center [733, 233] width 31 height 39
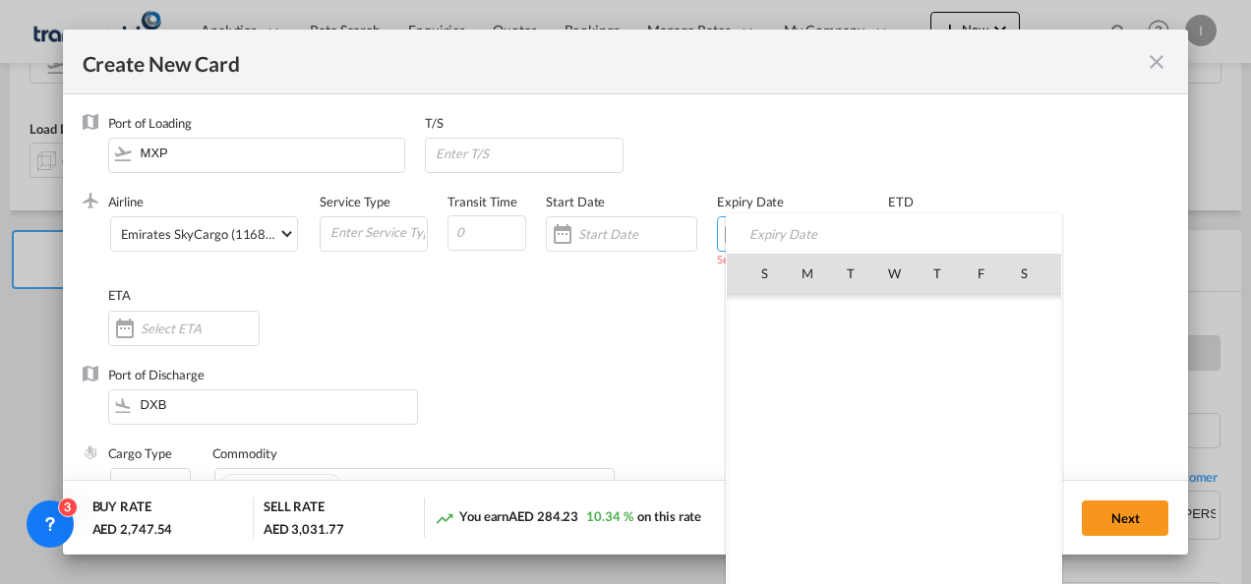
scroll to position [455888, 0]
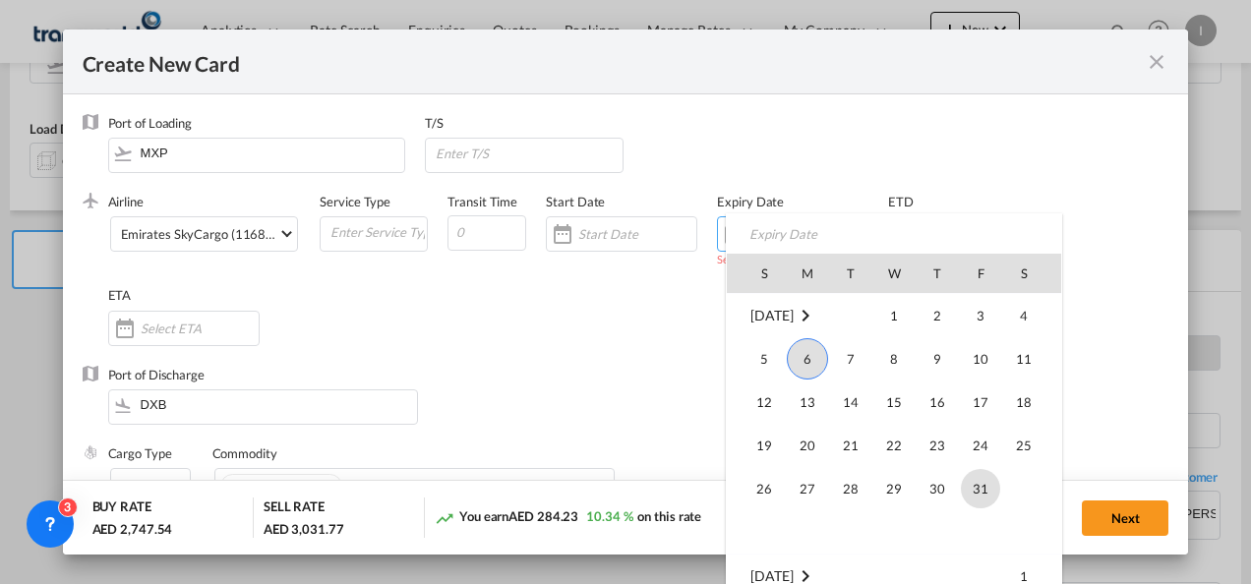
click at [984, 479] on span "31" at bounding box center [980, 488] width 39 height 39
type input "[DATE]"
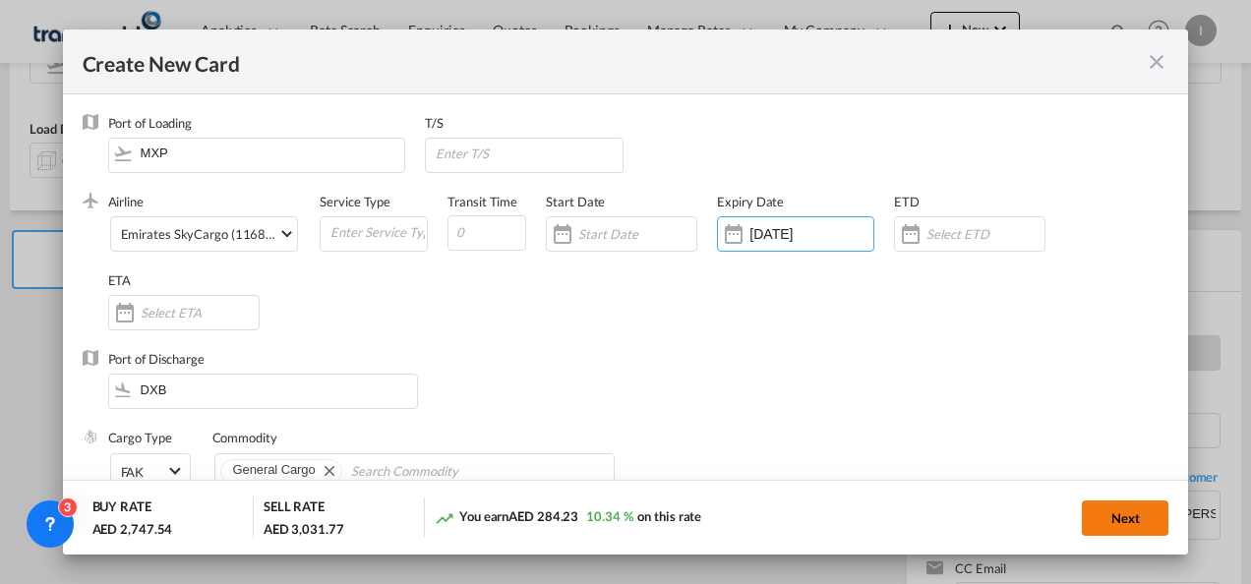
click at [1137, 526] on button "Next" at bounding box center [1125, 518] width 87 height 35
type input "1.6"
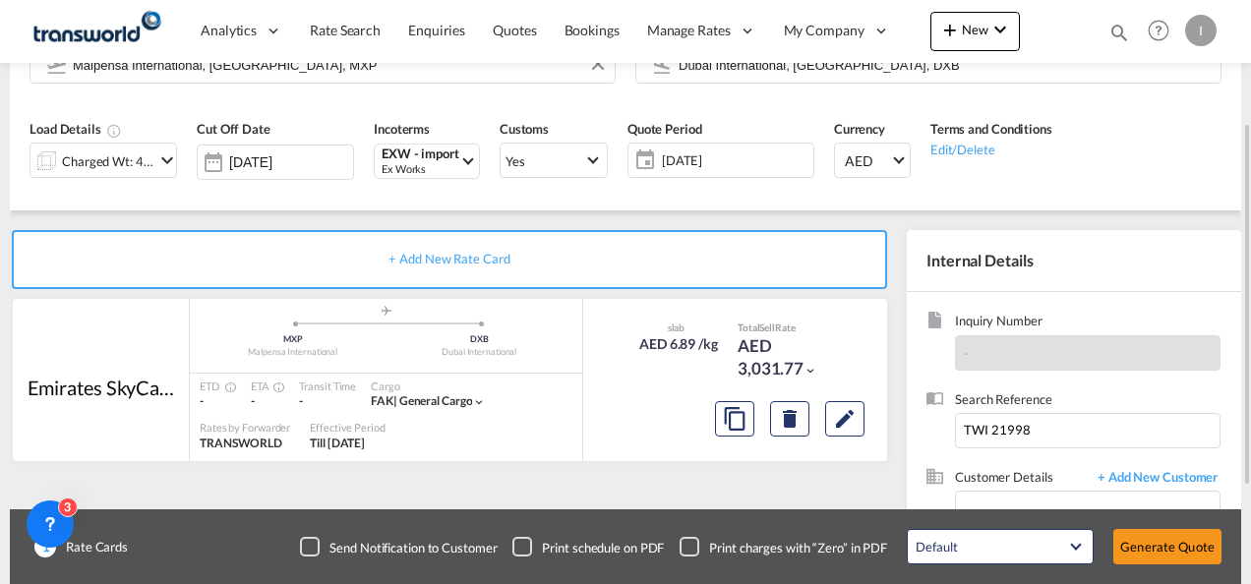
scroll to position [352, 0]
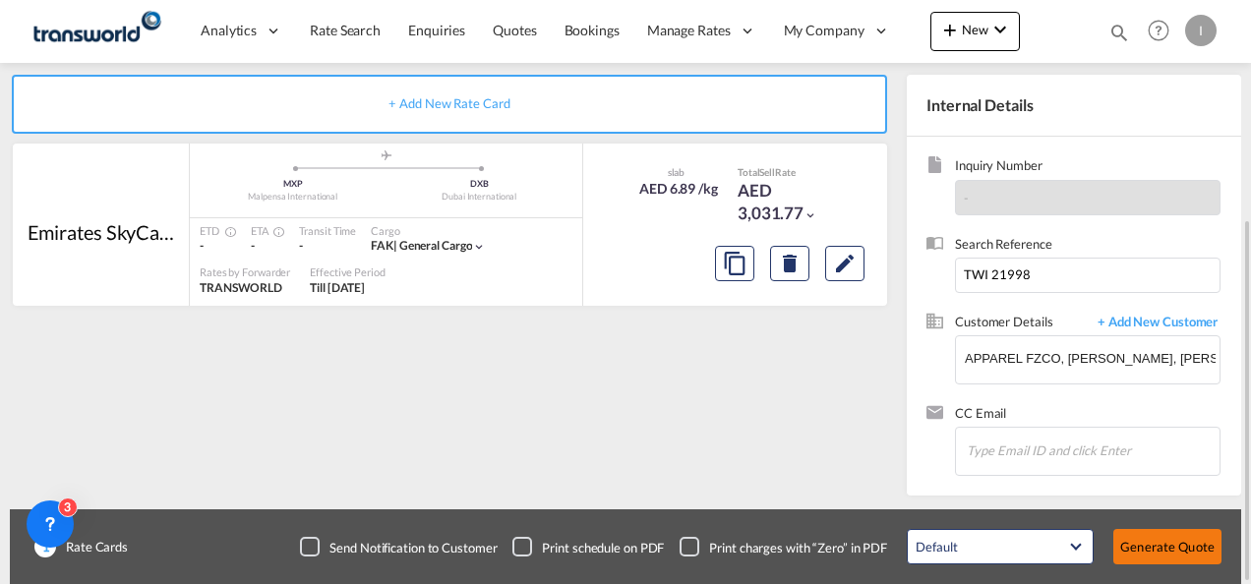
click at [1176, 545] on button "Generate Quote" at bounding box center [1167, 546] width 108 height 35
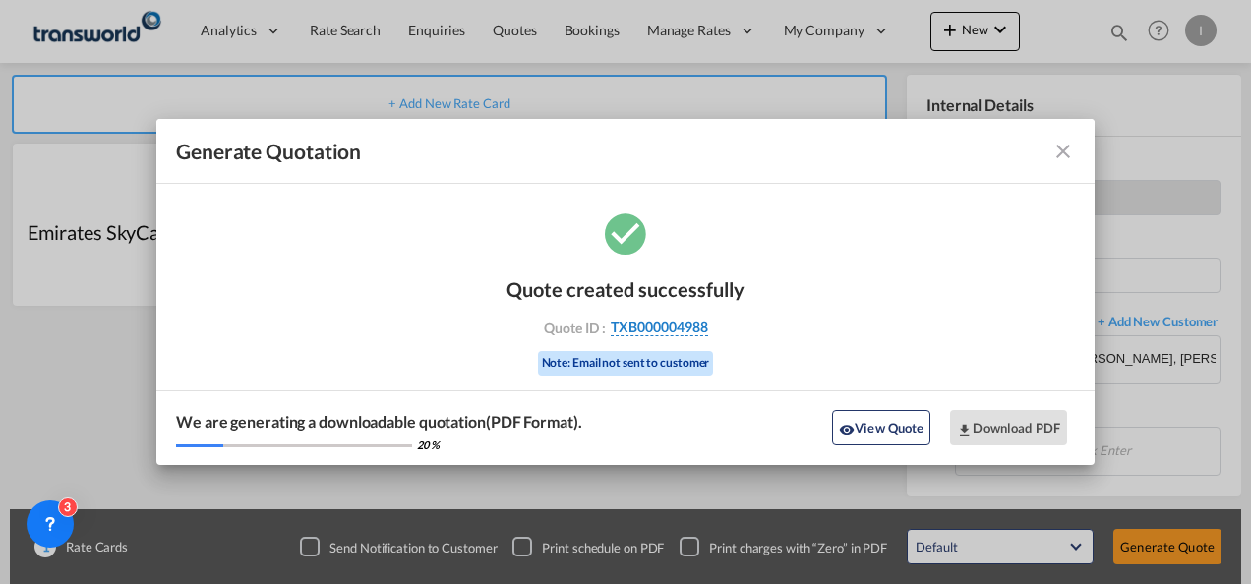
click at [685, 324] on span "TXB000004988" at bounding box center [659, 328] width 97 height 18
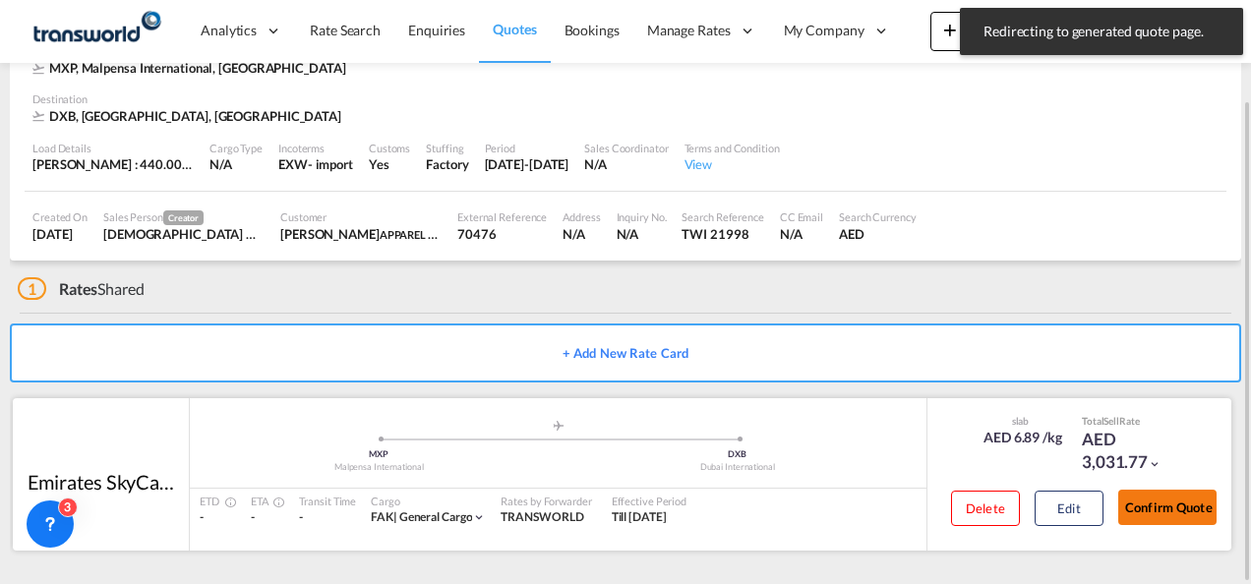
click at [1172, 500] on button "Confirm Quote" at bounding box center [1167, 507] width 98 height 35
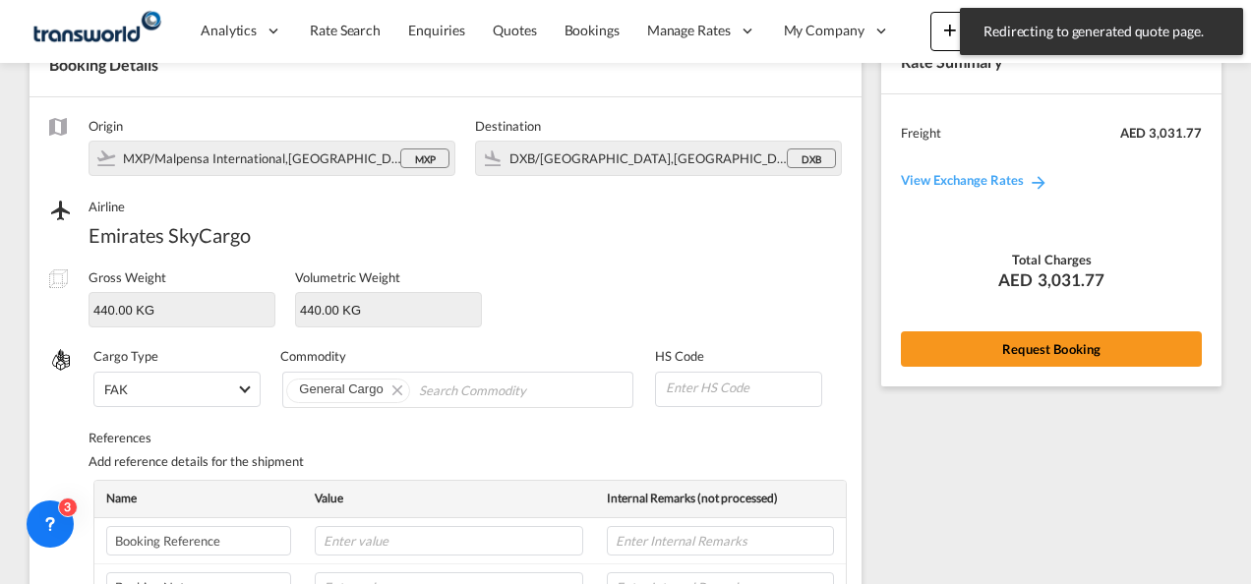
scroll to position [140, 0]
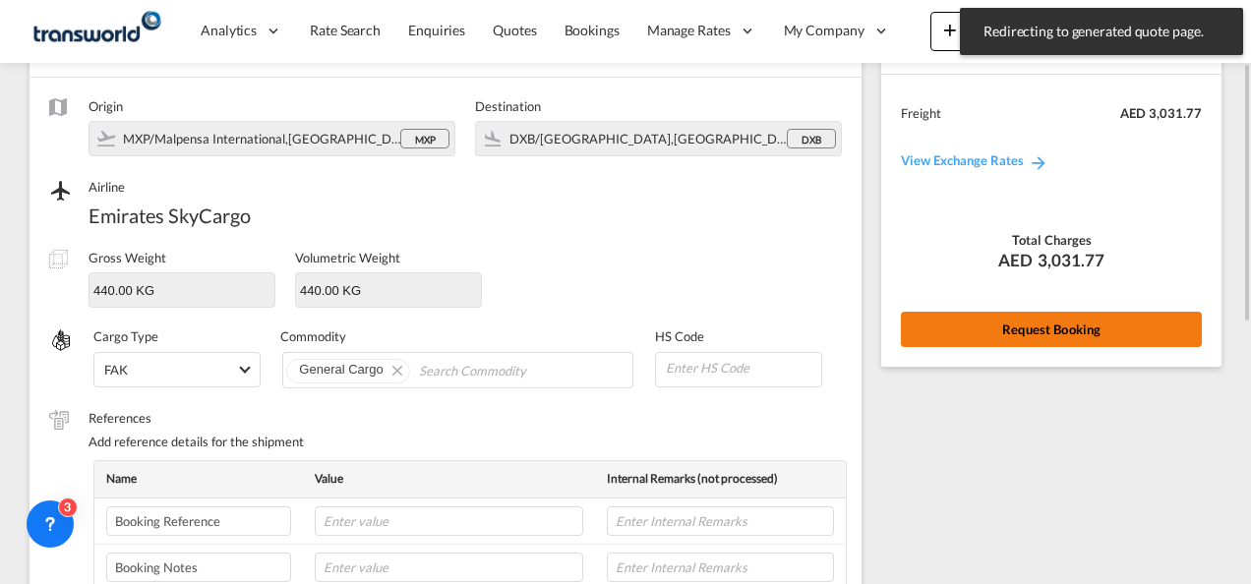
click at [1006, 336] on button "Request Booking" at bounding box center [1051, 329] width 301 height 35
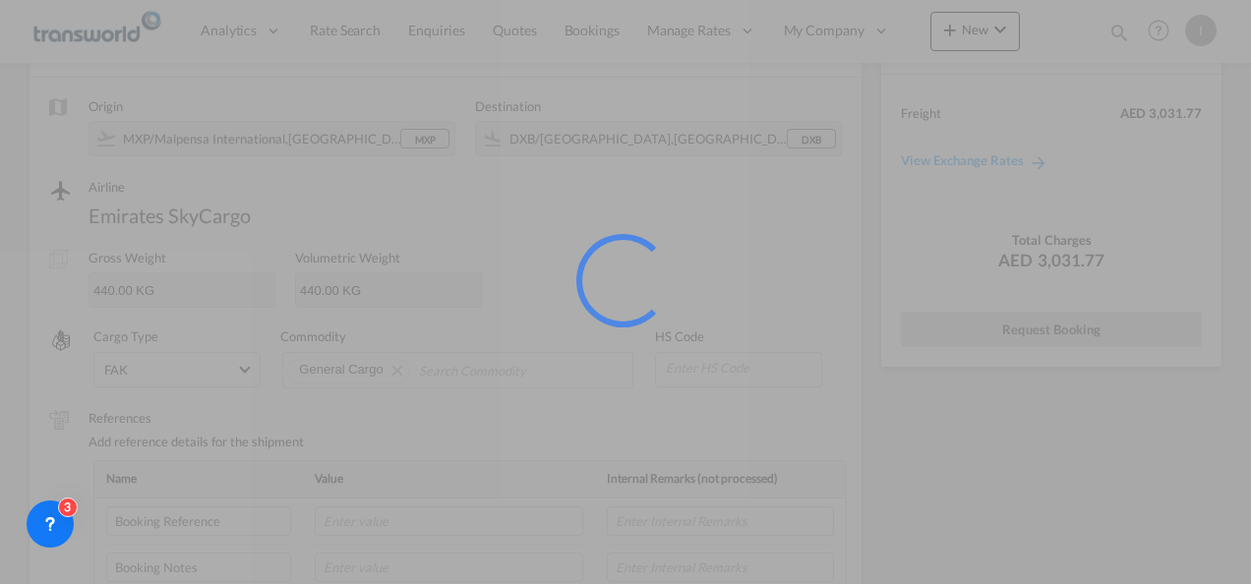
scroll to position [36, 0]
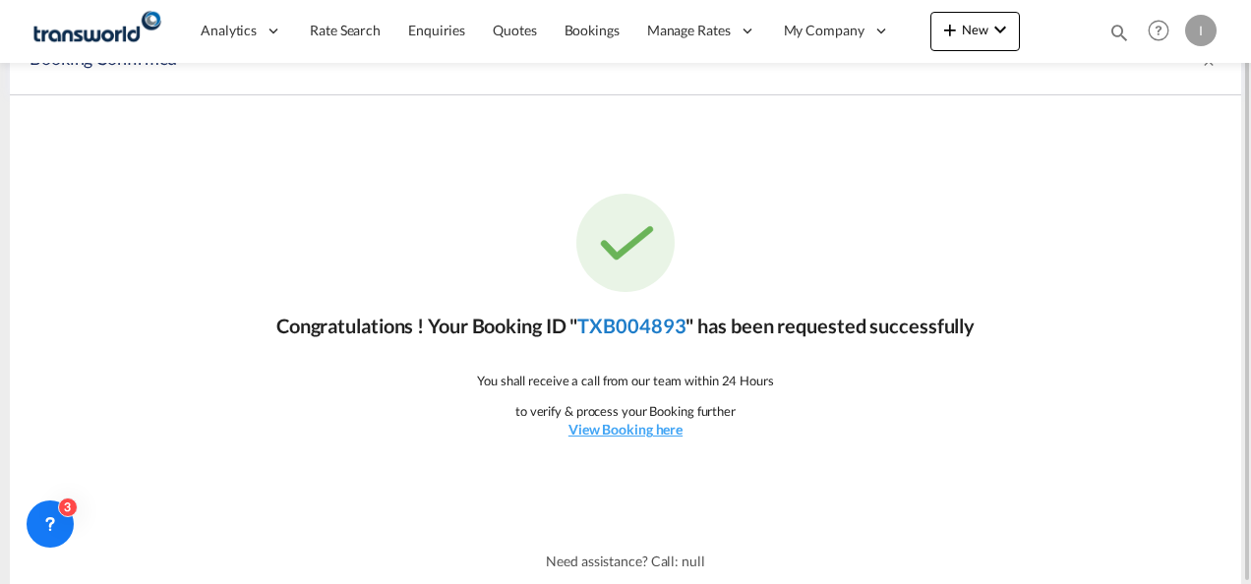
click at [639, 328] on link "TXB004893" at bounding box center [631, 326] width 108 height 24
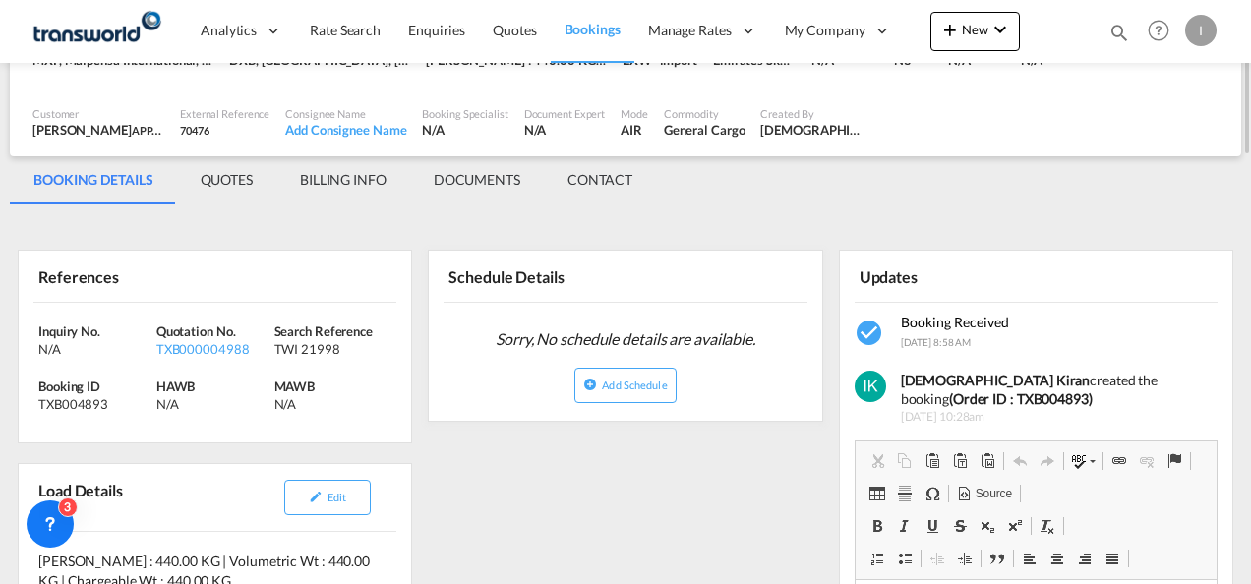
scroll to position [33, 0]
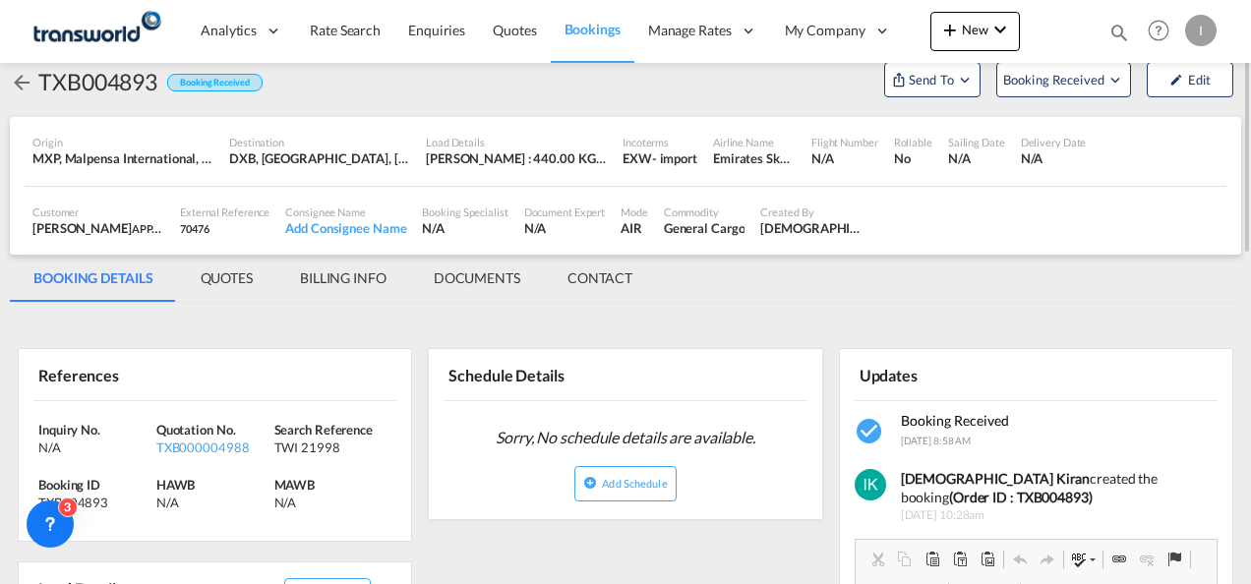
click at [1019, 354] on div "Updates" at bounding box center [1036, 374] width 363 height 51
click at [922, 73] on span "Send To" at bounding box center [931, 80] width 49 height 20
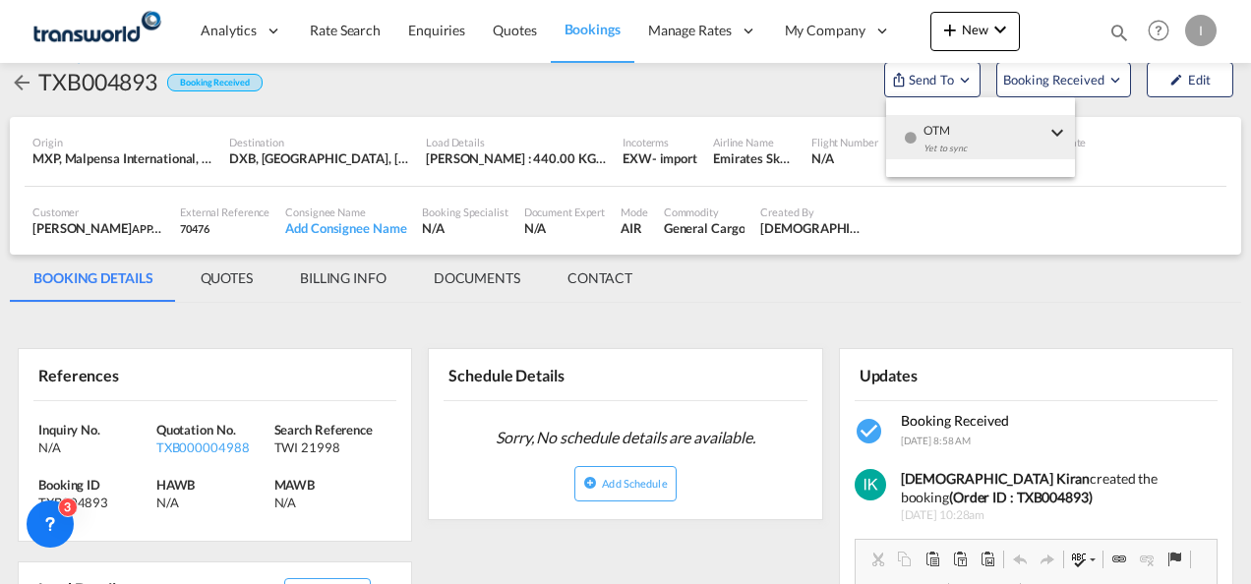
click at [927, 136] on div "Yet to sync" at bounding box center [985, 153] width 122 height 41
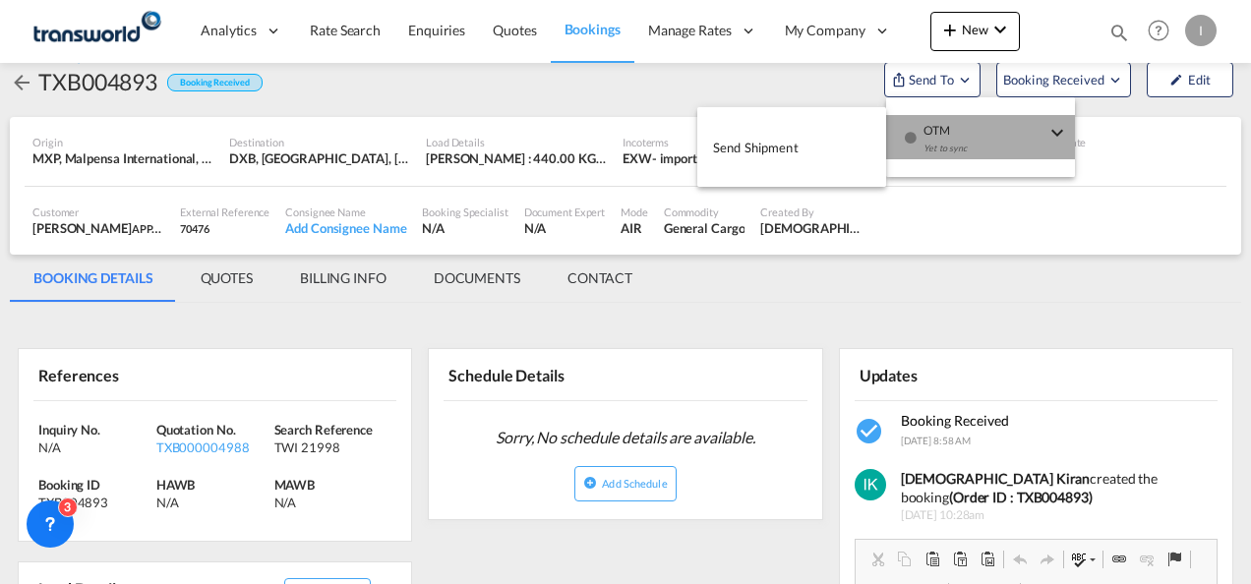
click at [786, 144] on span "Send Shipment" at bounding box center [756, 147] width 86 height 31
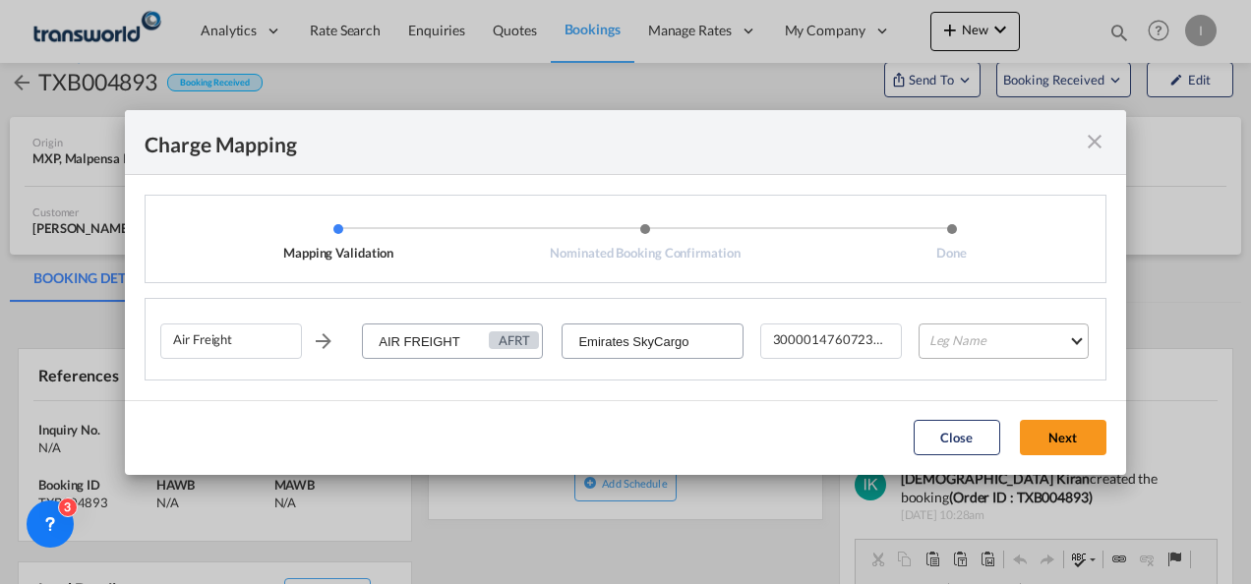
click at [962, 334] on md-select "Leg Name HANDLING ORIGIN HANDLING DESTINATION OTHERS TL PICK UP CUSTOMS ORIGIN …" at bounding box center [1004, 341] width 170 height 35
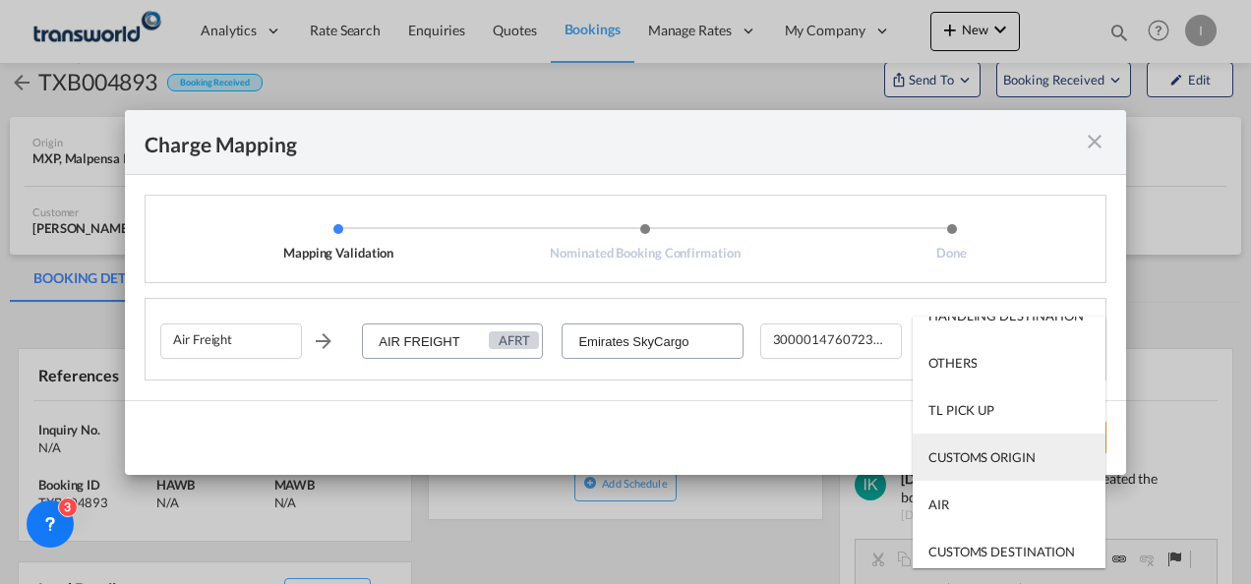
scroll to position [98, 0]
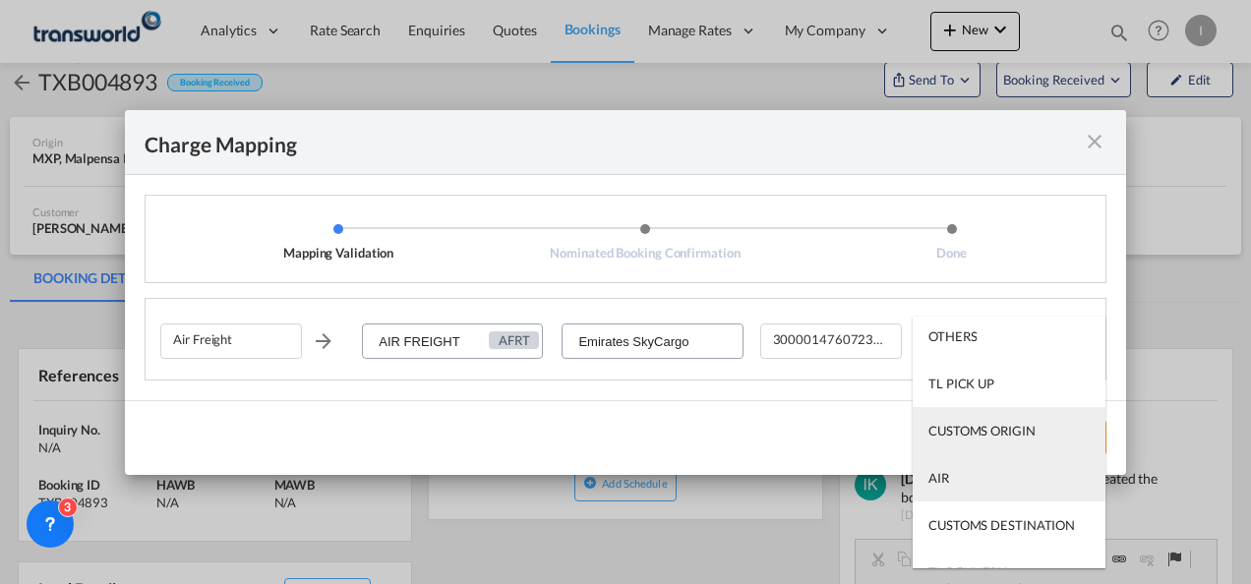
click at [950, 464] on md-option "AIR" at bounding box center [1009, 477] width 193 height 47
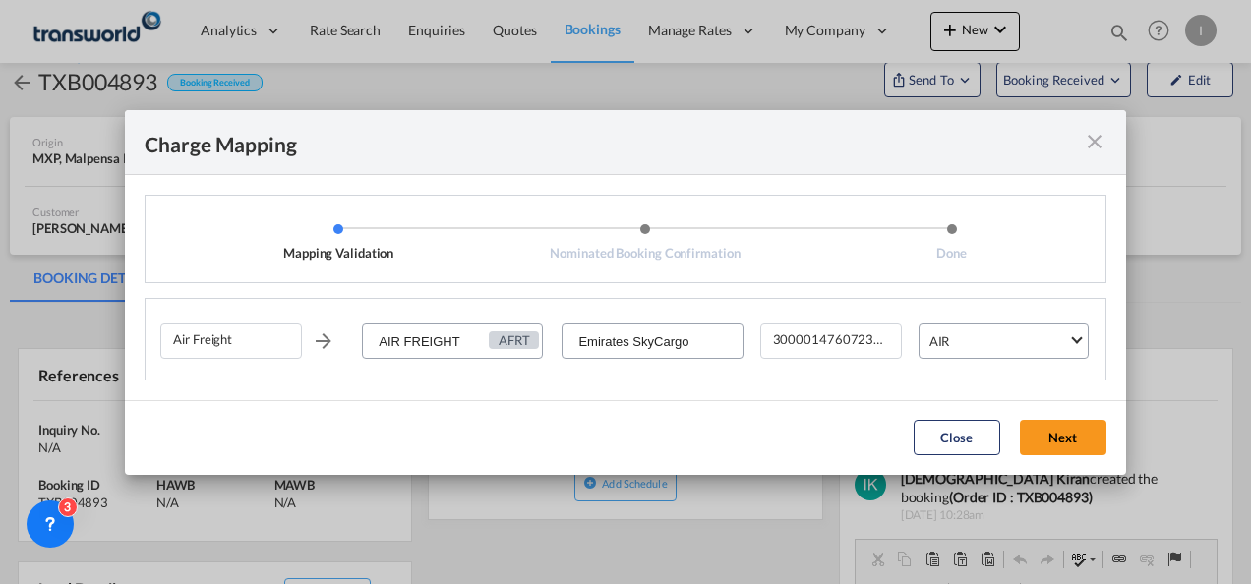
drag, startPoint x: 1079, startPoint y: 439, endPoint x: 1070, endPoint y: 431, distance: 11.8
click at [1078, 439] on button "Next" at bounding box center [1063, 437] width 87 height 35
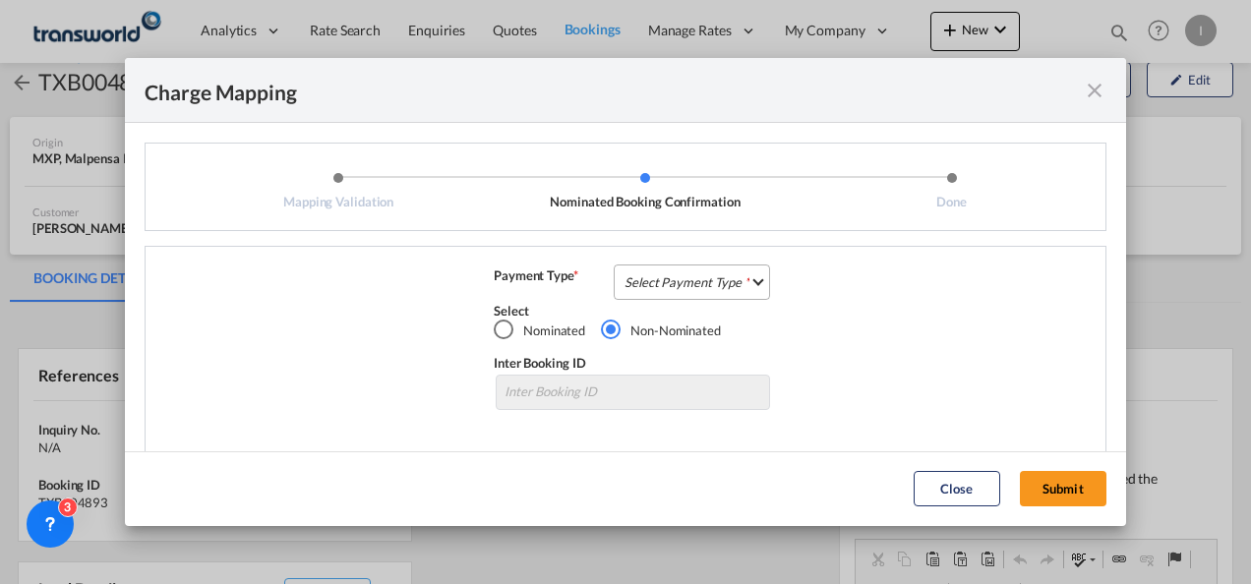
click at [651, 287] on md-select "Select Payment Type COLLECT PREPAID" at bounding box center [692, 282] width 156 height 35
click at [653, 287] on div "COLLECT" at bounding box center [647, 282] width 56 height 18
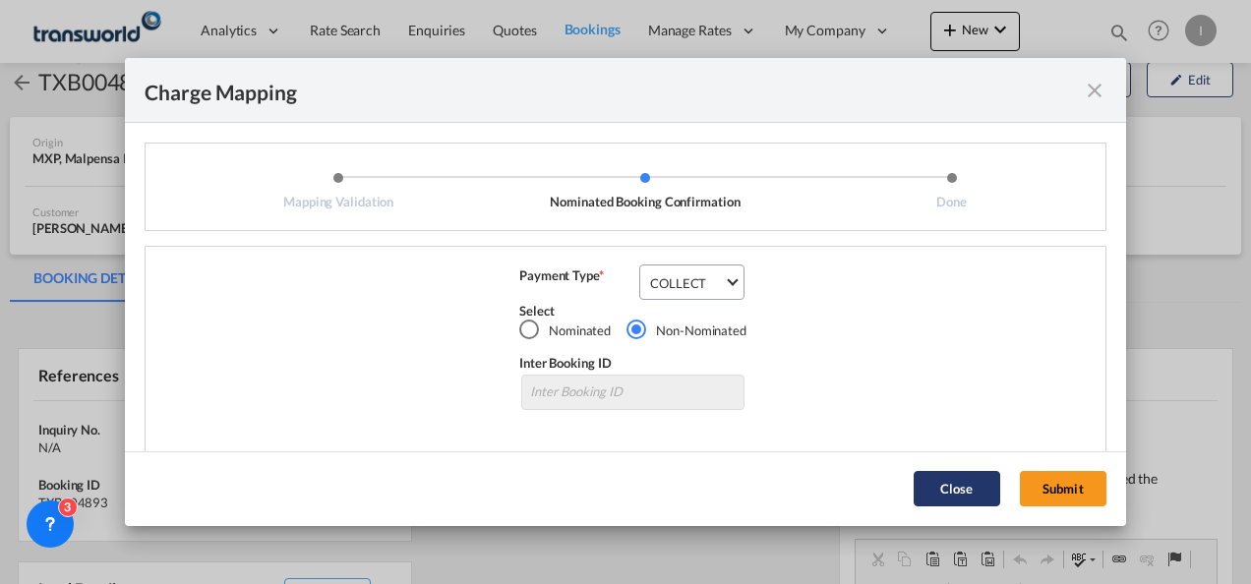
click at [1043, 490] on button "Submit" at bounding box center [1063, 488] width 87 height 35
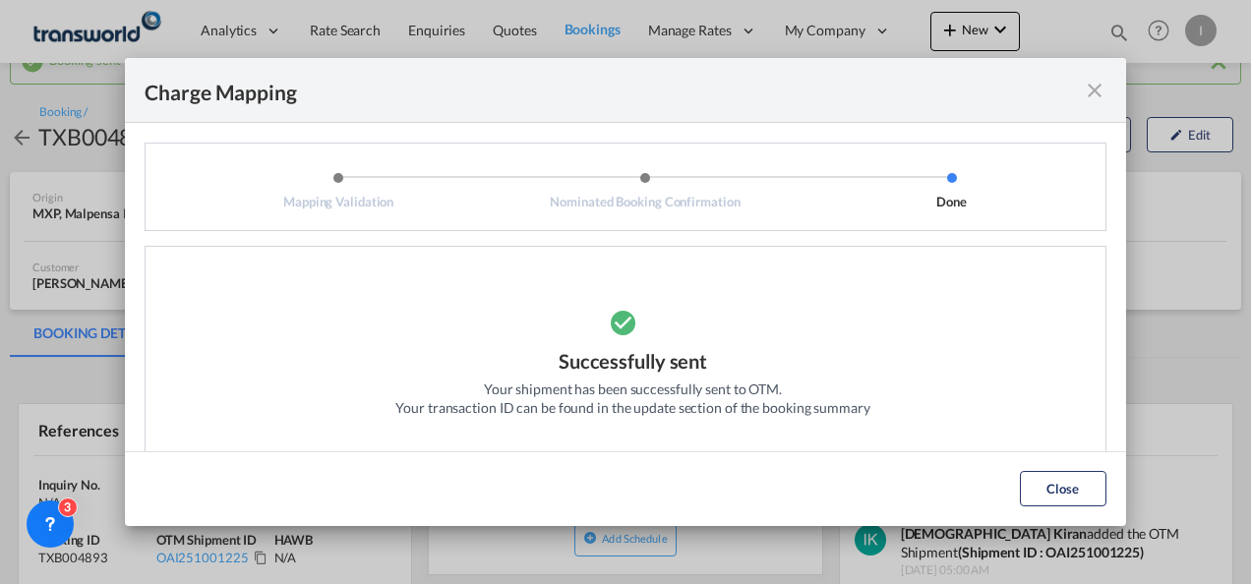
scroll to position [43, 0]
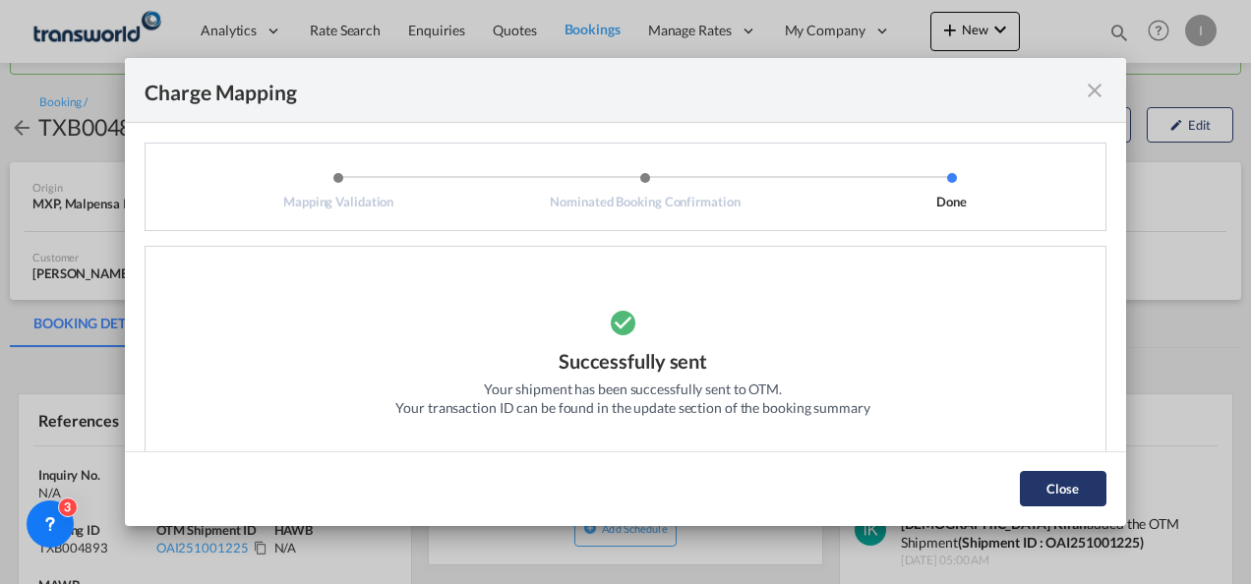
click at [1084, 494] on button "Close" at bounding box center [1063, 488] width 87 height 35
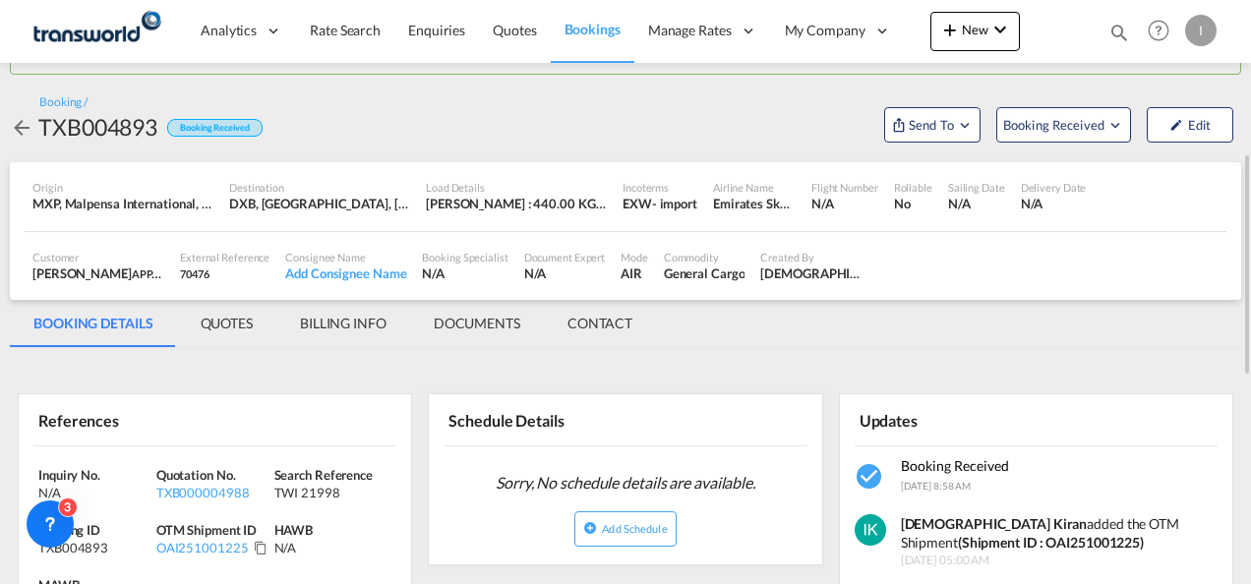
scroll to position [142, 0]
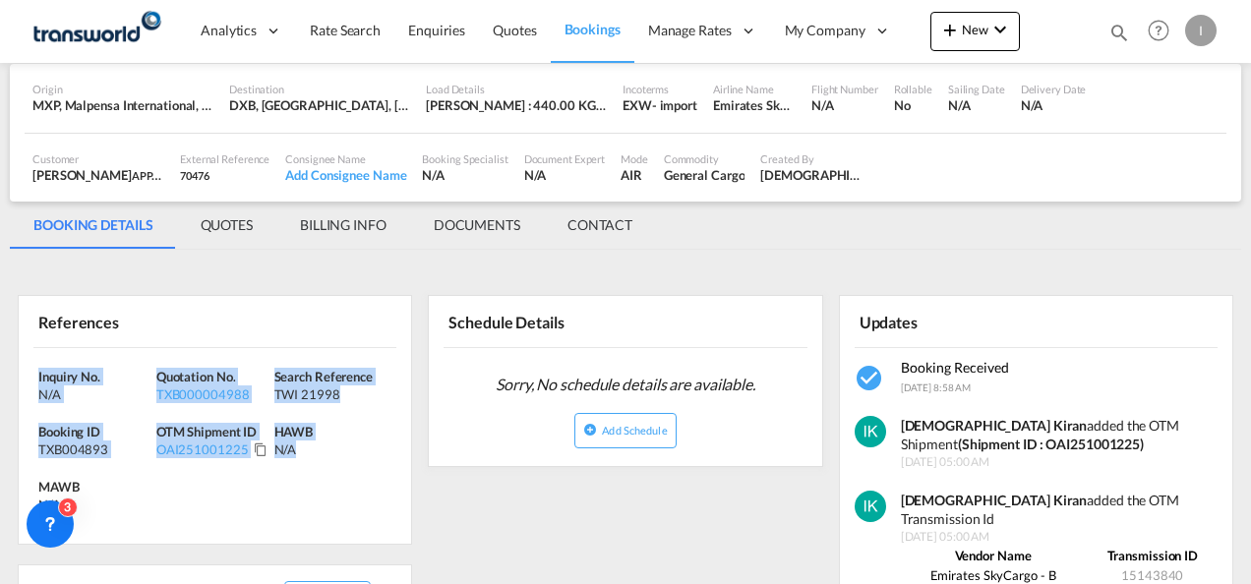
drag, startPoint x: 336, startPoint y: 483, endPoint x: -4, endPoint y: 364, distance: 360.5
click at [0, 364] on html "Analytics Reports Dashboard Rate Search Enquiries Quotes" at bounding box center [625, 292] width 1251 height 584
copy div "Inquiry No. N/A Quotation No. TXB000004988 Search Reference TWI 21998 Booking I…"
